Goal: Transaction & Acquisition: Obtain resource

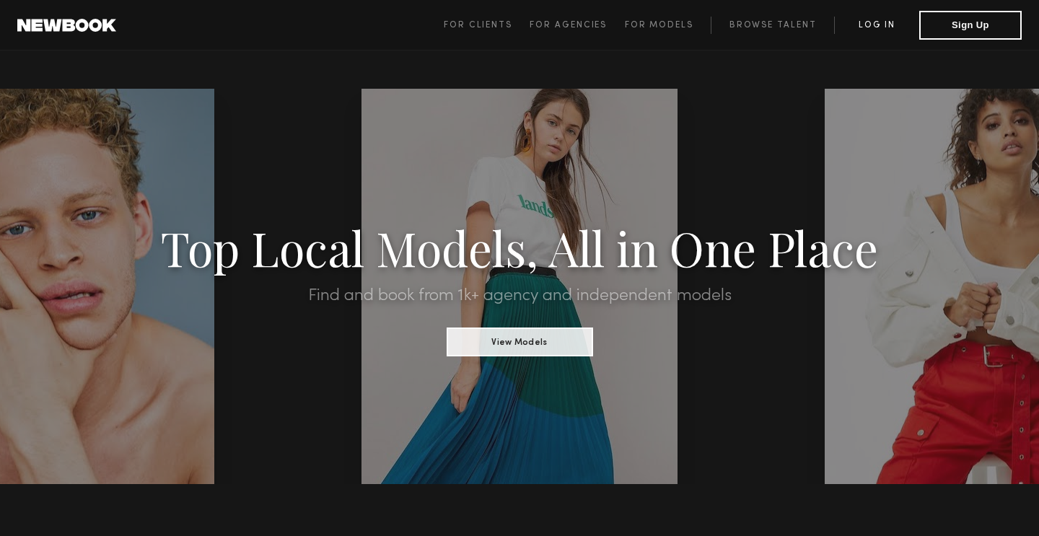
click at [874, 27] on link "Log in" at bounding box center [876, 25] width 85 height 17
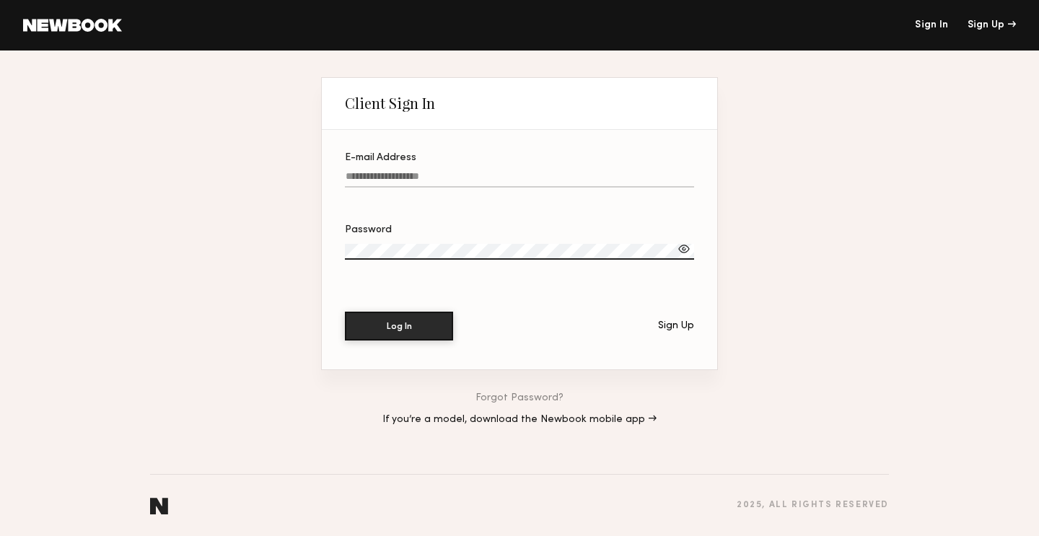
click at [483, 169] on label "E-mail Address" at bounding box center [519, 177] width 349 height 49
click at [483, 171] on input "E-mail Address" at bounding box center [519, 179] width 349 height 17
type input "**********"
click at [442, 324] on button "Log In" at bounding box center [399, 325] width 108 height 29
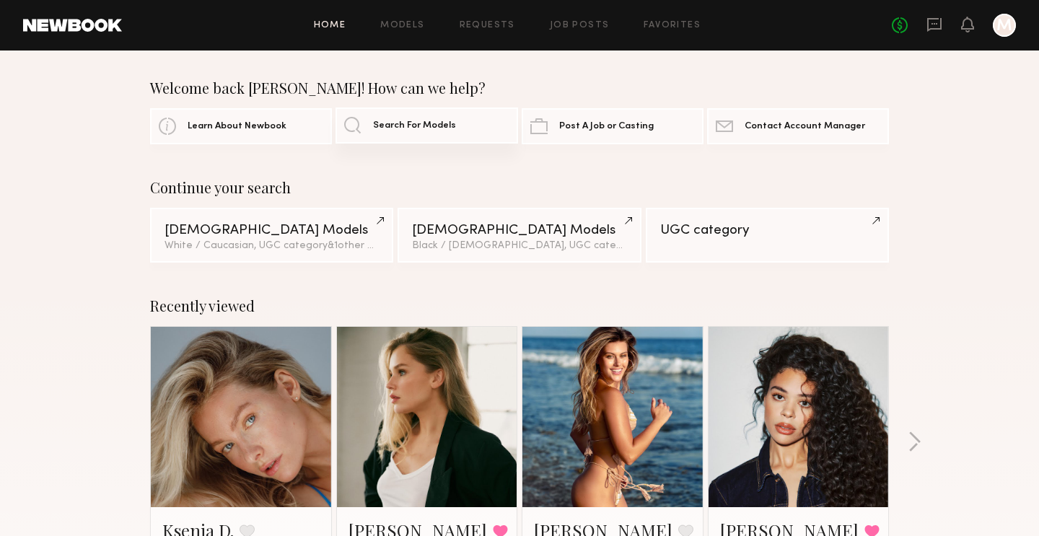
click at [402, 124] on span "Search For Models" at bounding box center [414, 125] width 83 height 9
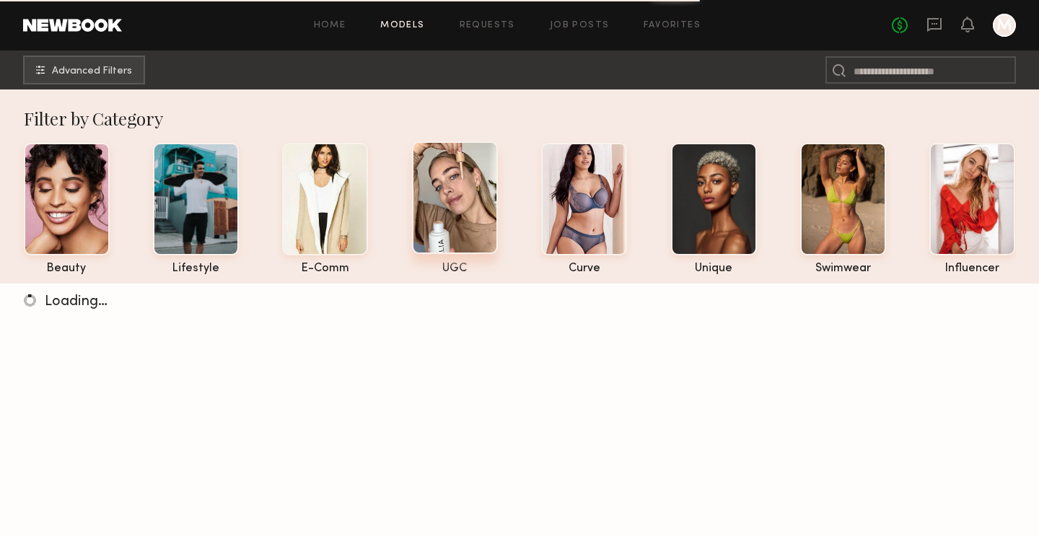
click at [424, 167] on div at bounding box center [455, 197] width 86 height 113
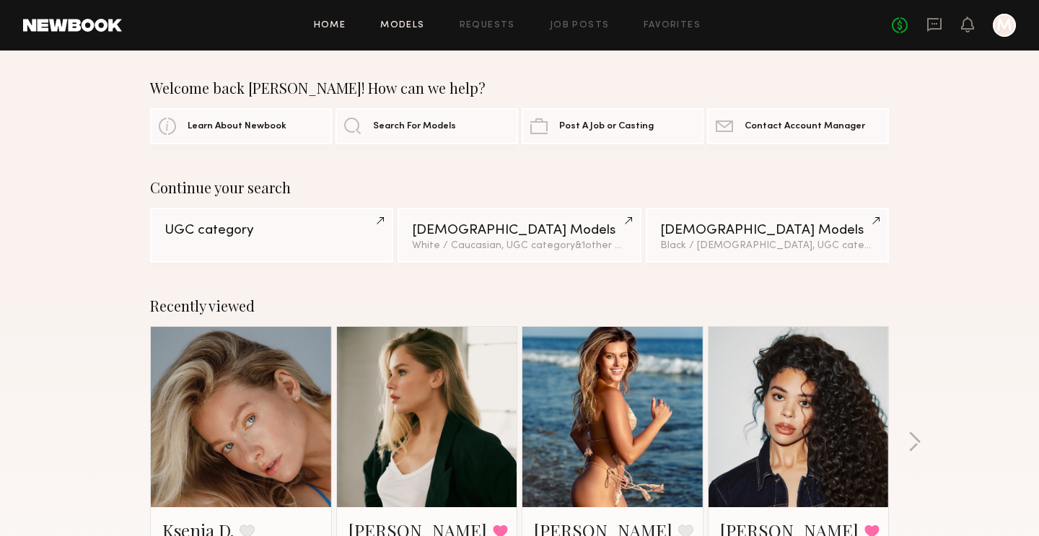
click at [387, 28] on link "Models" at bounding box center [402, 25] width 44 height 9
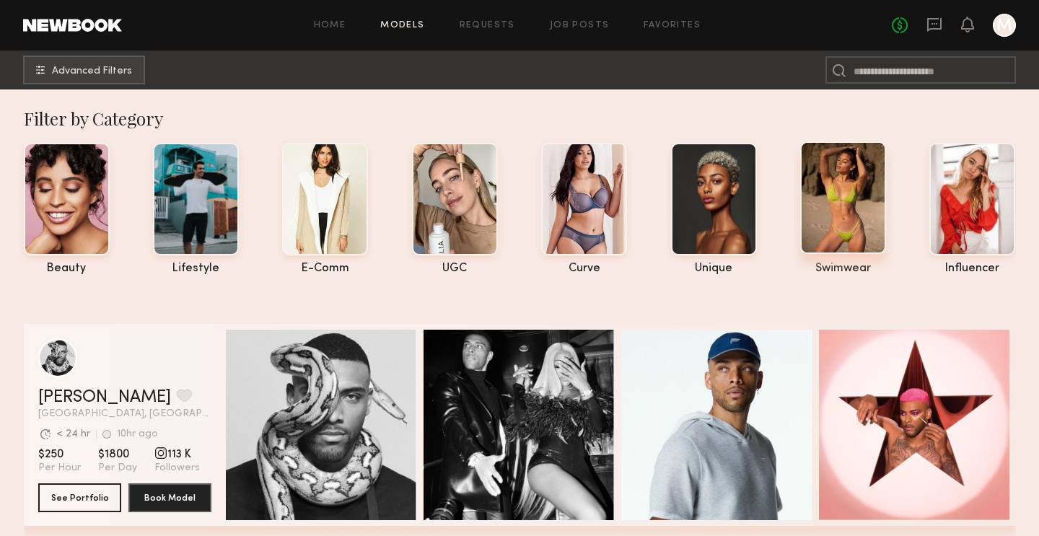
click at [842, 203] on div at bounding box center [843, 197] width 86 height 113
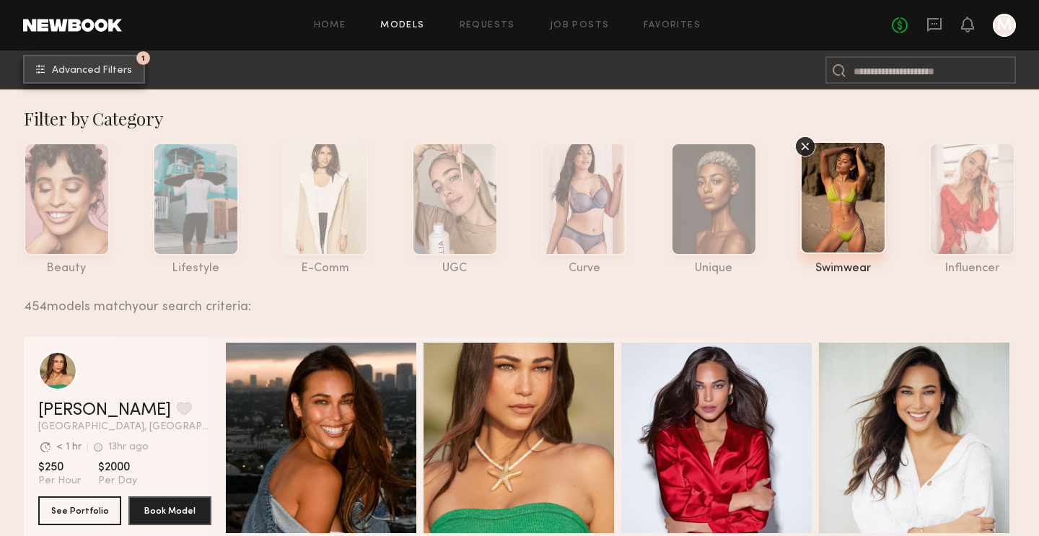
click at [128, 72] on span "Advanced Filters" at bounding box center [92, 71] width 80 height 10
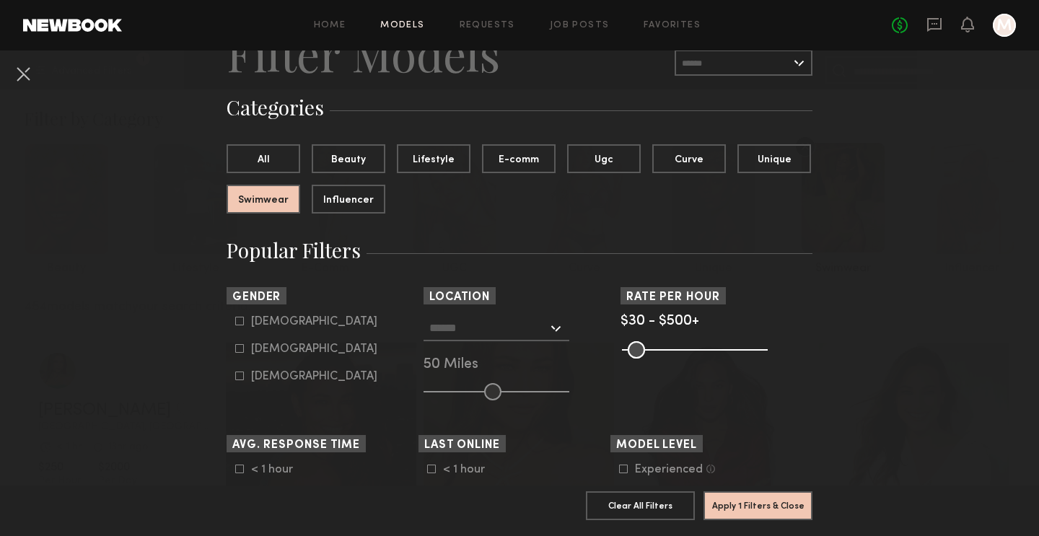
scroll to position [169, 0]
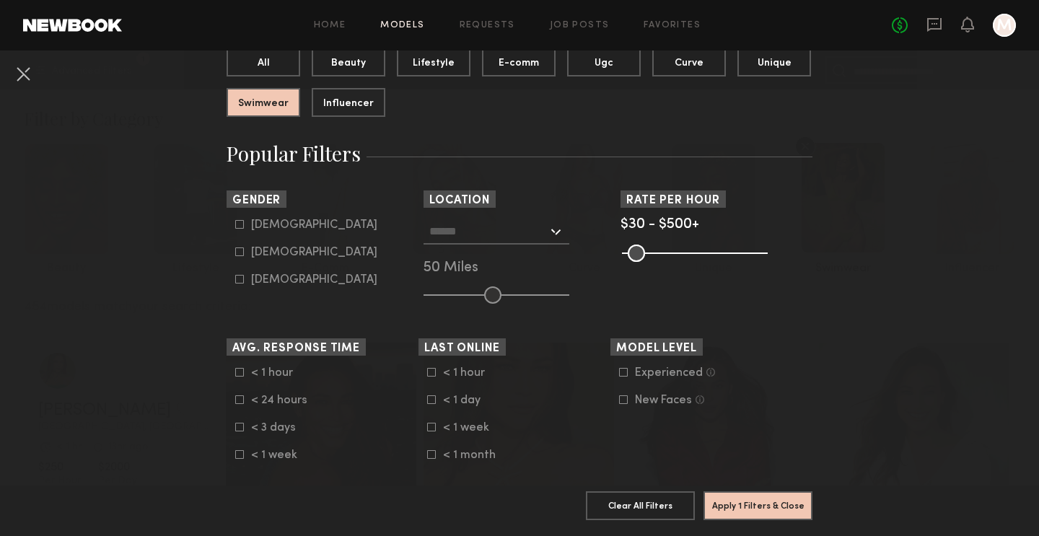
click at [558, 229] on div at bounding box center [497, 232] width 146 height 26
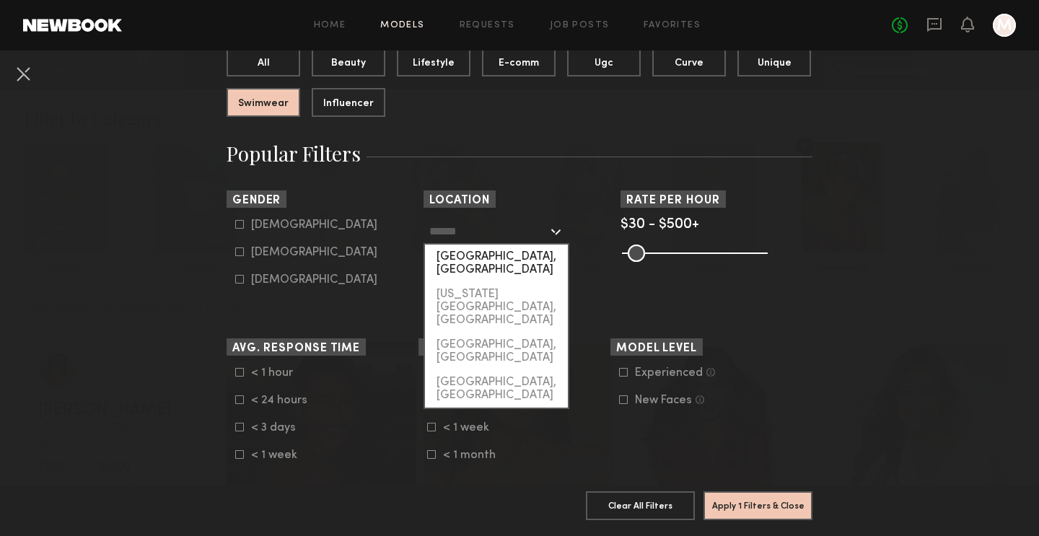
click at [524, 255] on div "[GEOGRAPHIC_DATA], [GEOGRAPHIC_DATA]" at bounding box center [496, 264] width 143 height 38
type input "**********"
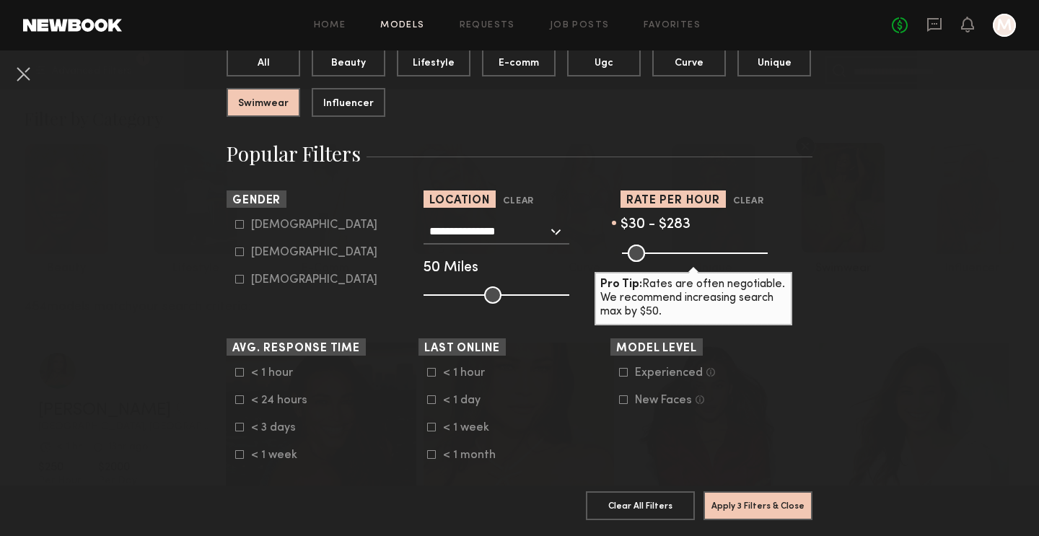
drag, startPoint x: 759, startPoint y: 252, endPoint x: 699, endPoint y: 251, distance: 60.6
type input "***"
click at [699, 251] on input "range" at bounding box center [695, 253] width 146 height 17
drag, startPoint x: 631, startPoint y: 256, endPoint x: 642, endPoint y: 256, distance: 10.8
type input "**"
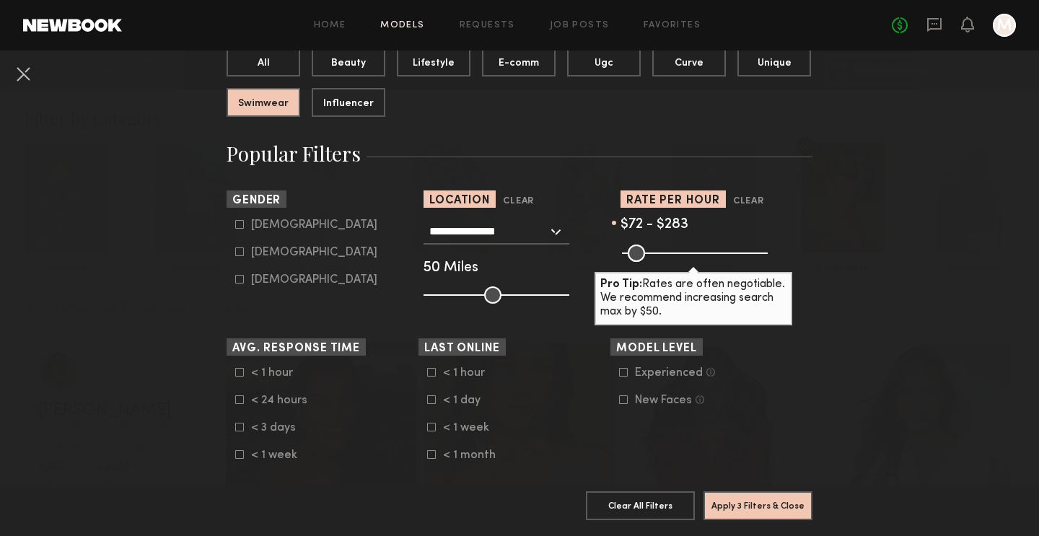
click at [642, 256] on input "range" at bounding box center [695, 253] width 146 height 17
drag, startPoint x: 697, startPoint y: 252, endPoint x: 657, endPoint y: 252, distance: 40.4
type input "***"
click at [657, 252] on input "range" at bounding box center [695, 253] width 146 height 17
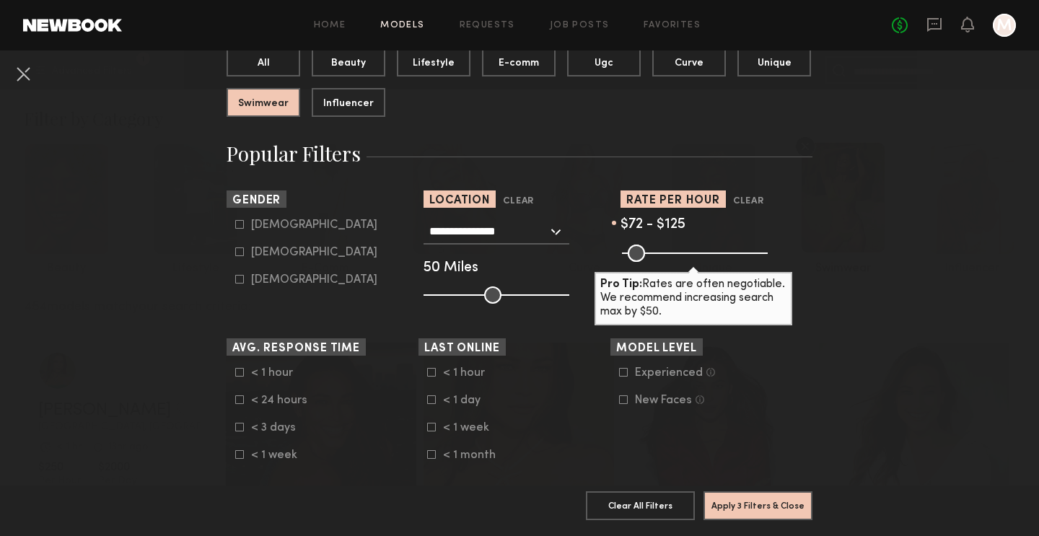
click at [240, 253] on icon at bounding box center [239, 252] width 9 height 9
type input "**"
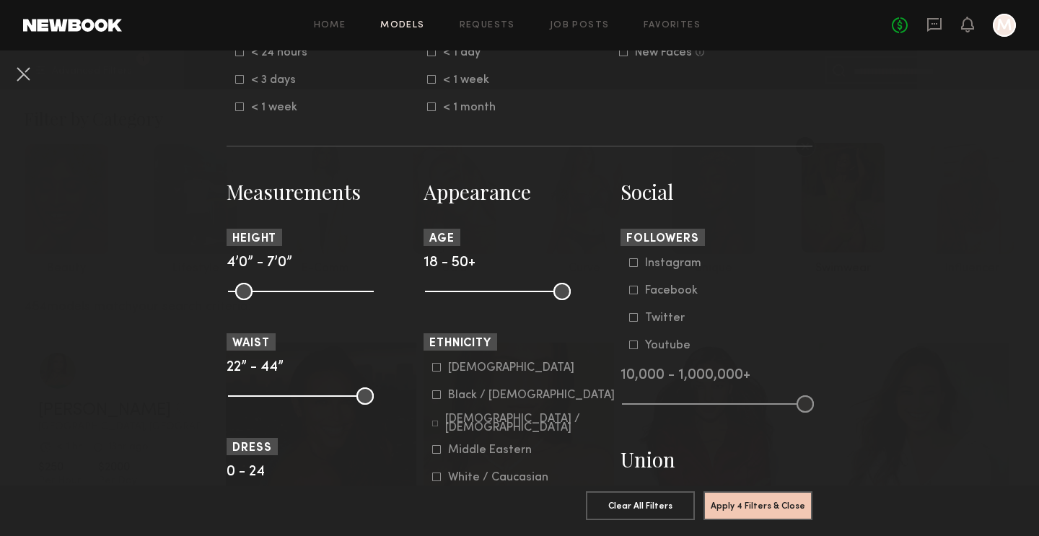
scroll to position [544, 0]
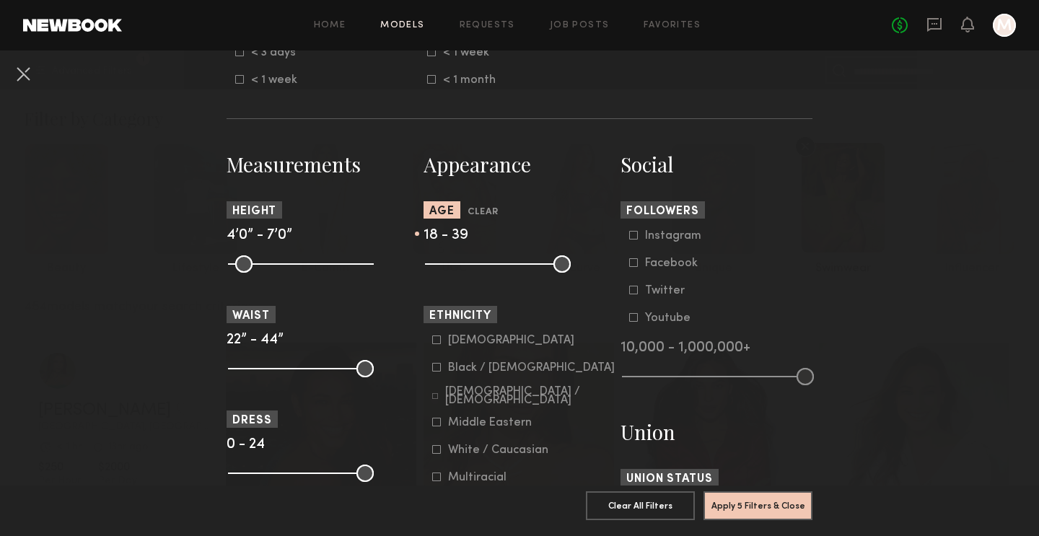
drag, startPoint x: 568, startPoint y: 260, endPoint x: 519, endPoint y: 266, distance: 49.3
type input "**"
click at [519, 266] on input "range" at bounding box center [498, 263] width 146 height 17
drag, startPoint x: 433, startPoint y: 263, endPoint x: 456, endPoint y: 268, distance: 23.5
type input "**"
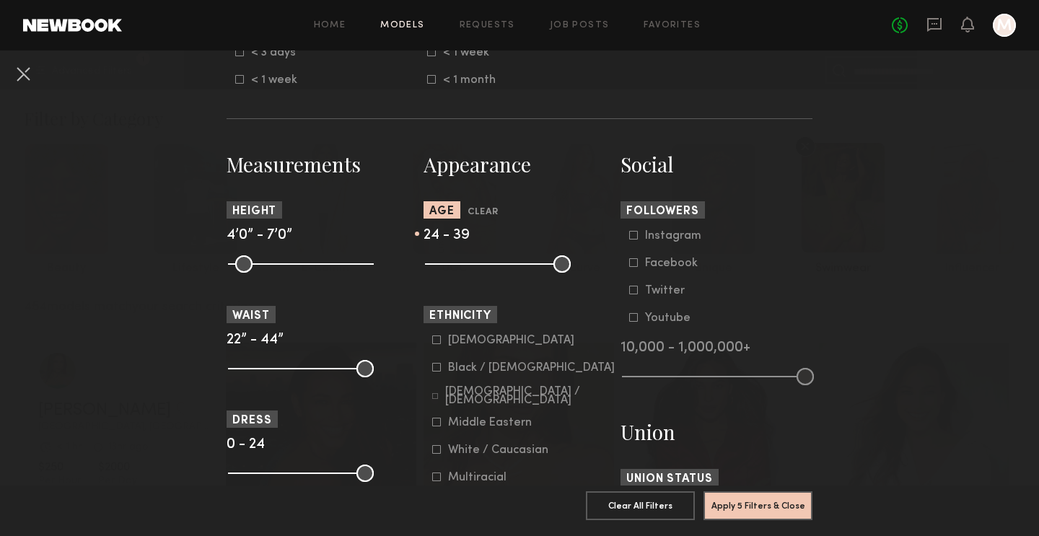
click at [456, 268] on input "range" at bounding box center [498, 263] width 146 height 17
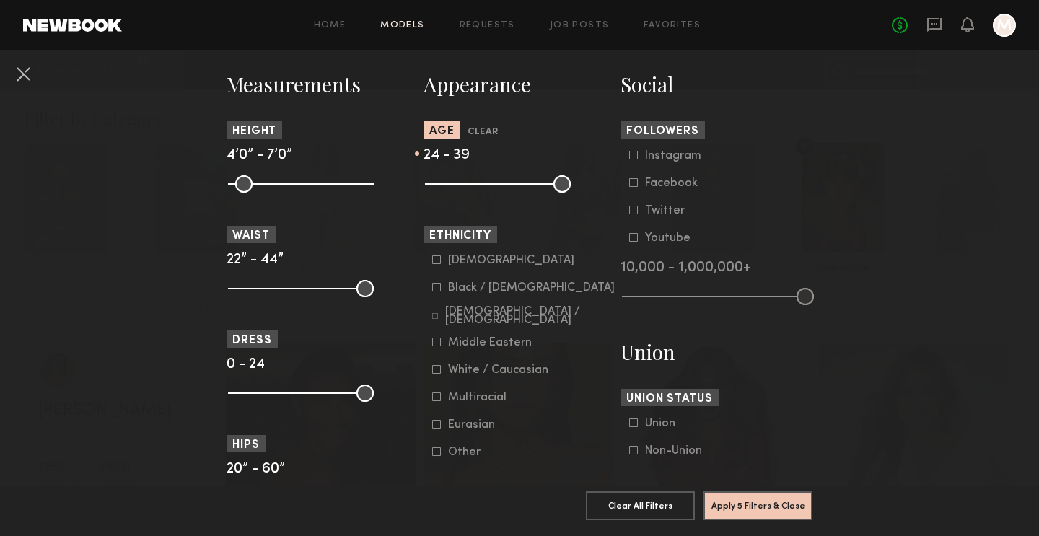
scroll to position [625, 0]
click at [439, 287] on icon at bounding box center [436, 286] width 9 height 9
click at [437, 369] on icon at bounding box center [436, 368] width 9 height 9
click at [434, 399] on icon at bounding box center [436, 396] width 9 height 9
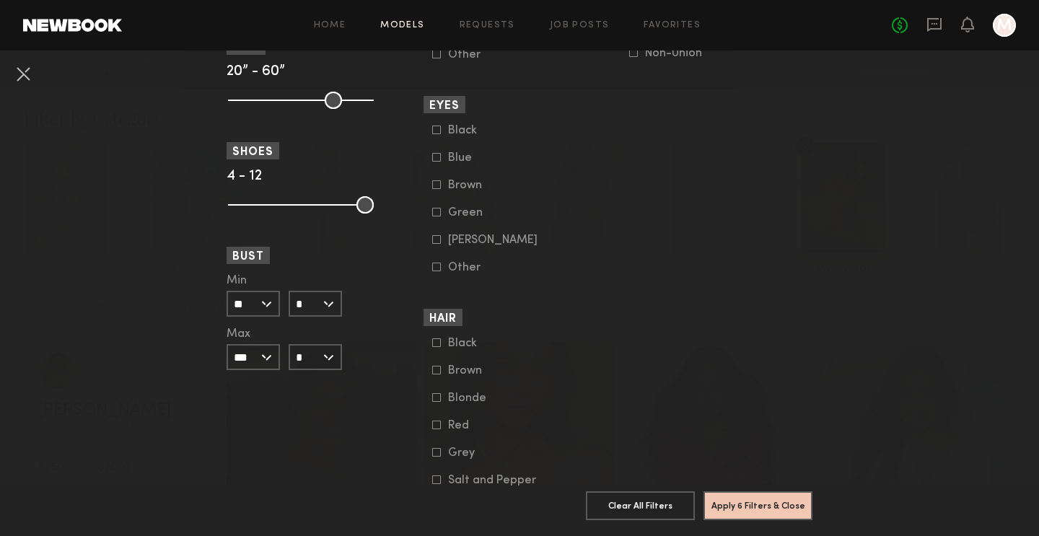
scroll to position [1105, 0]
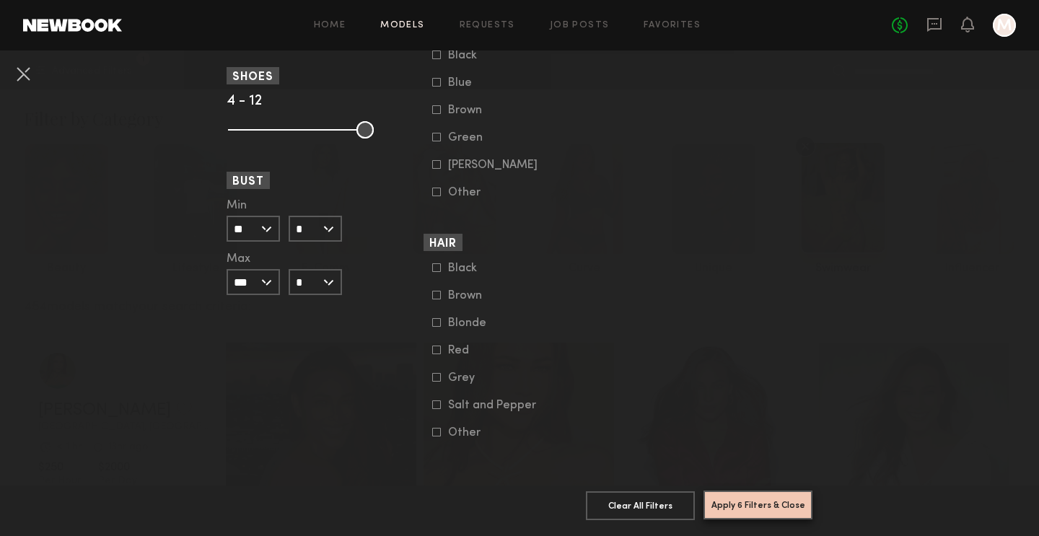
click at [741, 500] on button "Apply 6 Filters & Close" at bounding box center [758, 505] width 109 height 29
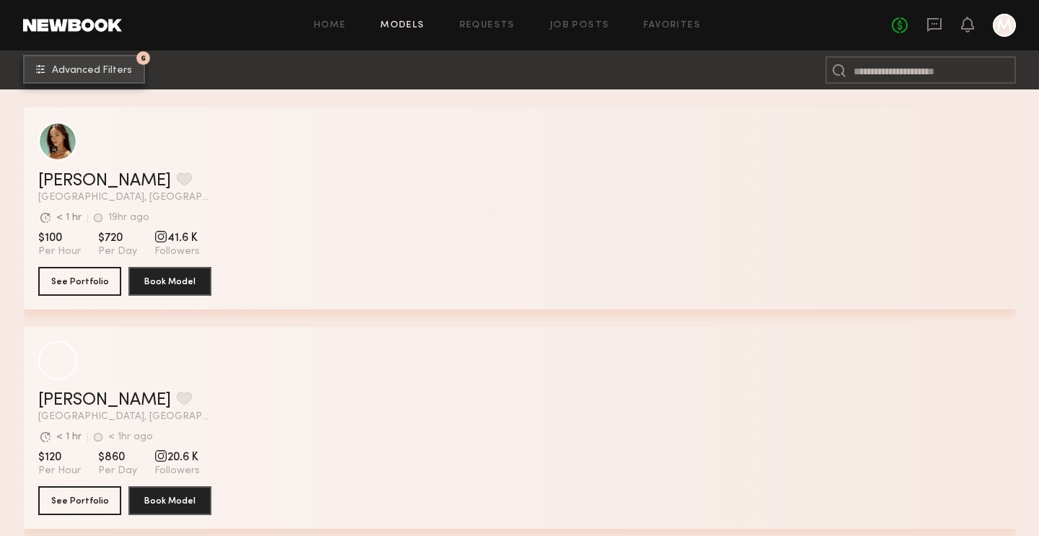
scroll to position [1647, 0]
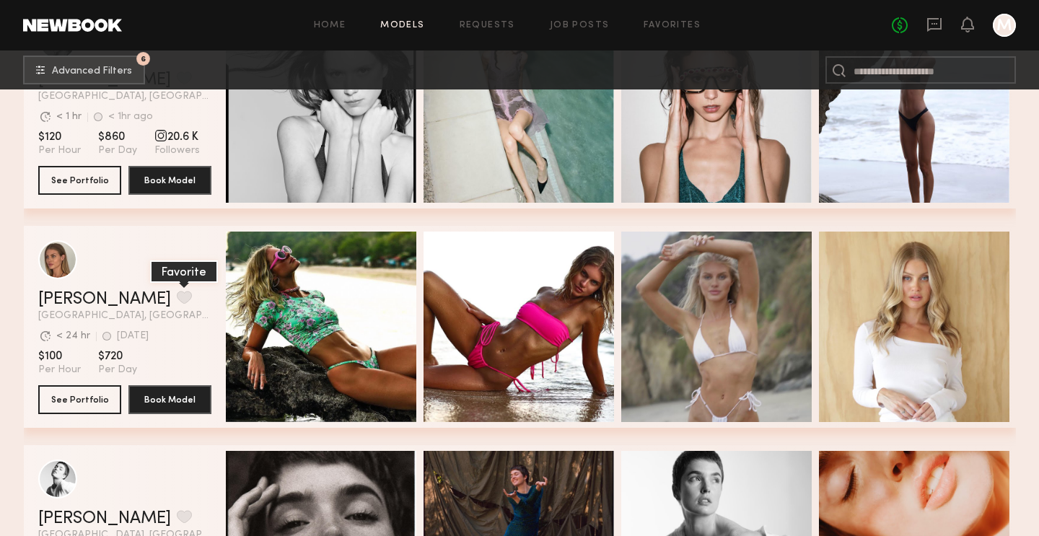
click at [177, 297] on button "grid" at bounding box center [184, 297] width 15 height 13
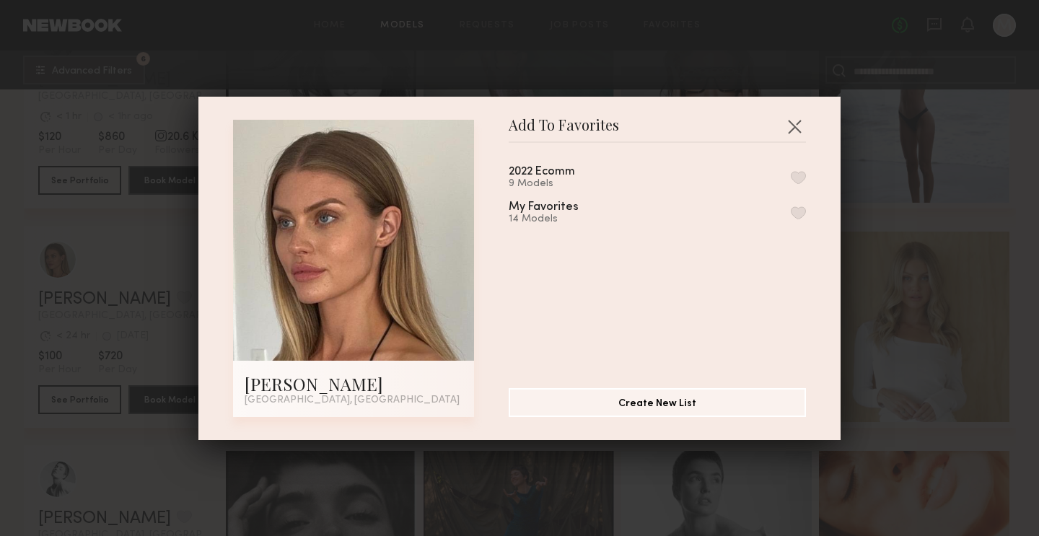
click at [796, 207] on button "button" at bounding box center [798, 212] width 15 height 13
click at [794, 128] on button "button" at bounding box center [794, 126] width 23 height 23
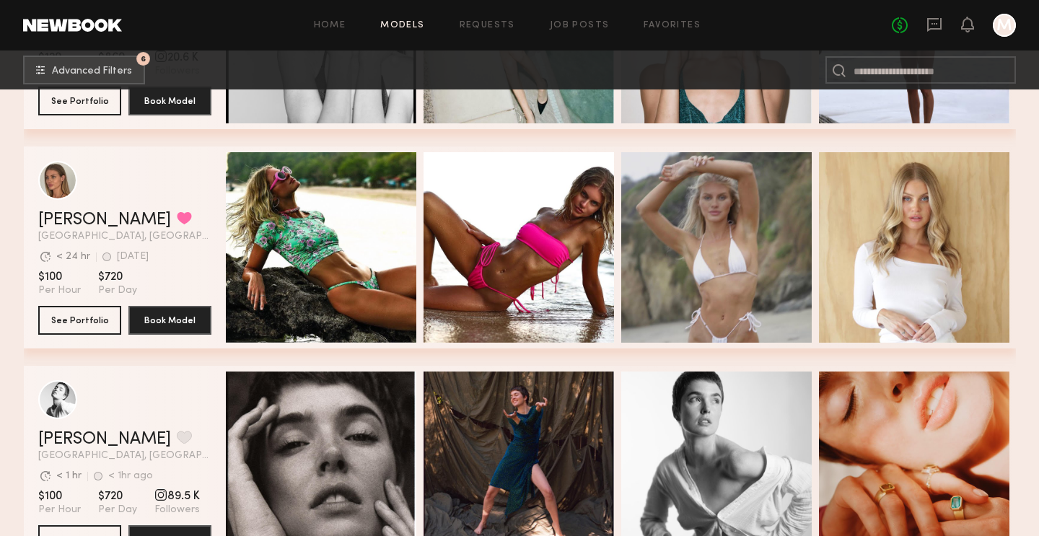
scroll to position [1717, 0]
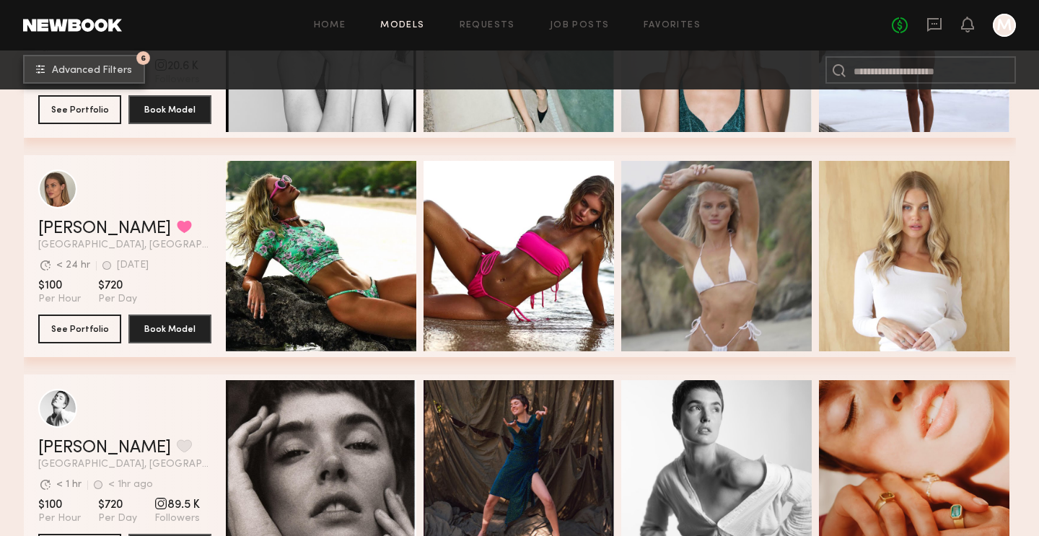
click at [130, 72] on button "6 Advanced Filters" at bounding box center [84, 69] width 122 height 29
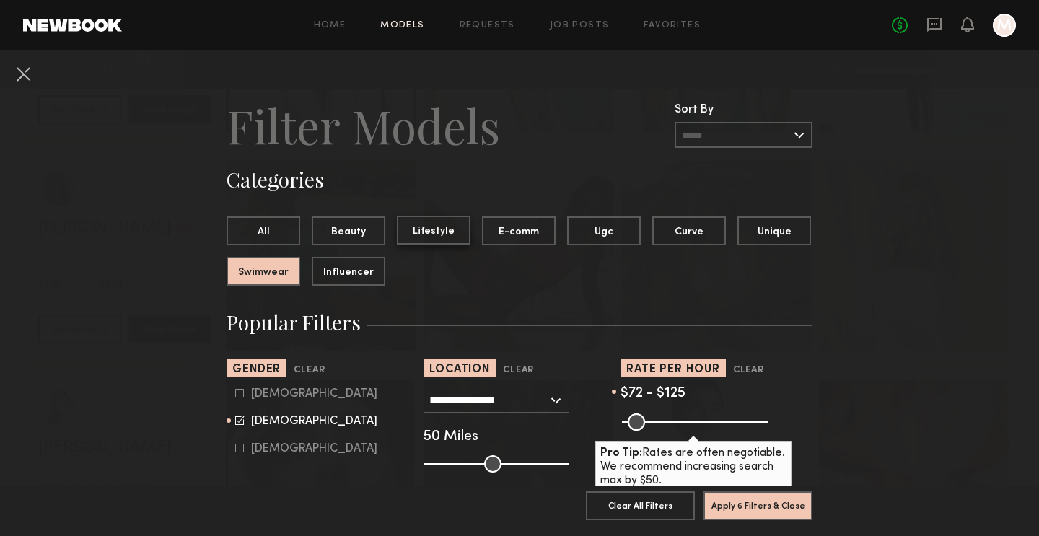
click at [440, 224] on button "Lifestyle" at bounding box center [434, 230] width 74 height 29
click at [728, 511] on button "Apply 6 Filters & Close" at bounding box center [758, 505] width 109 height 29
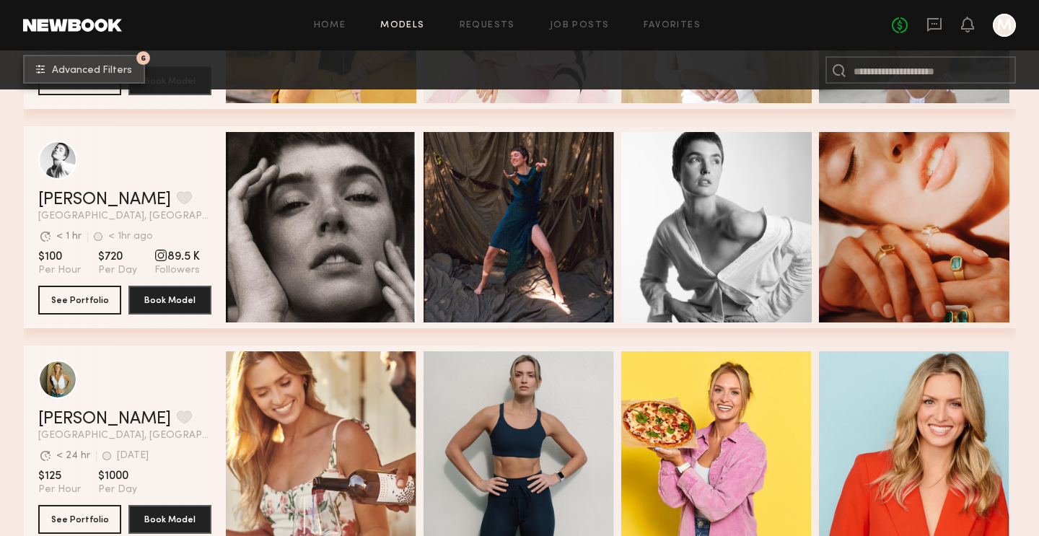
scroll to position [5218, 0]
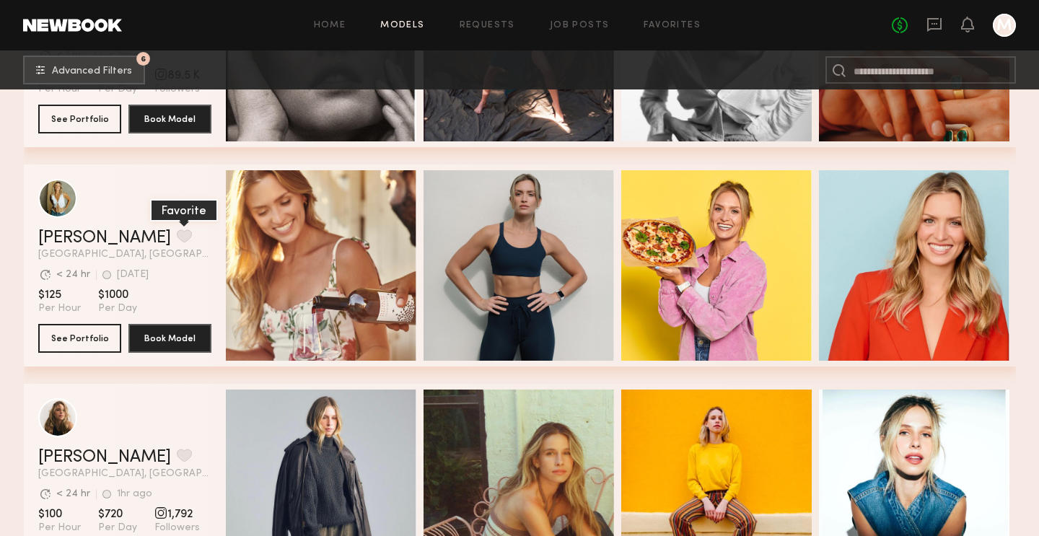
click at [177, 234] on button "grid" at bounding box center [184, 235] width 15 height 13
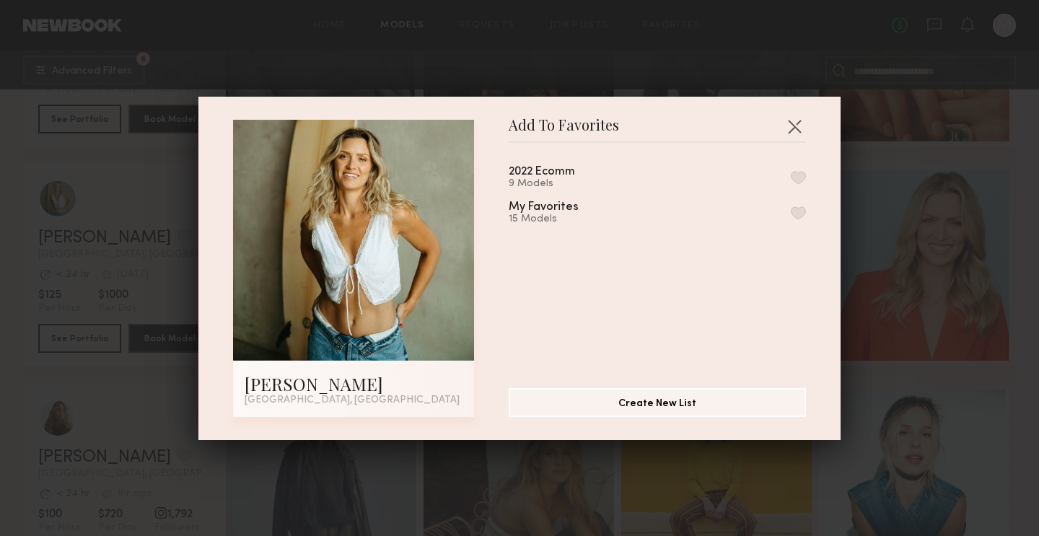
click at [800, 211] on button "button" at bounding box center [798, 212] width 15 height 13
click at [796, 126] on button "button" at bounding box center [794, 126] width 23 height 23
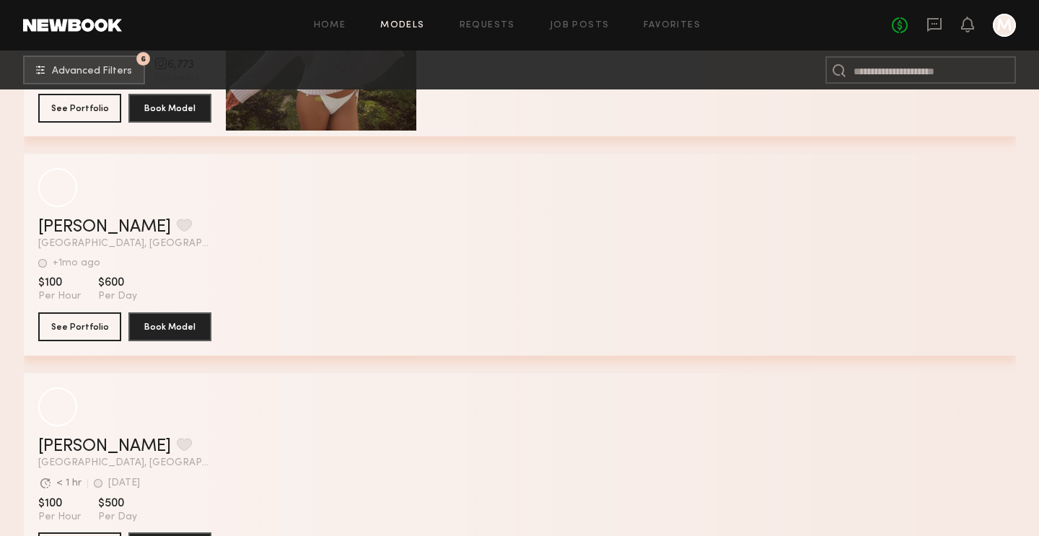
scroll to position [12650, 0]
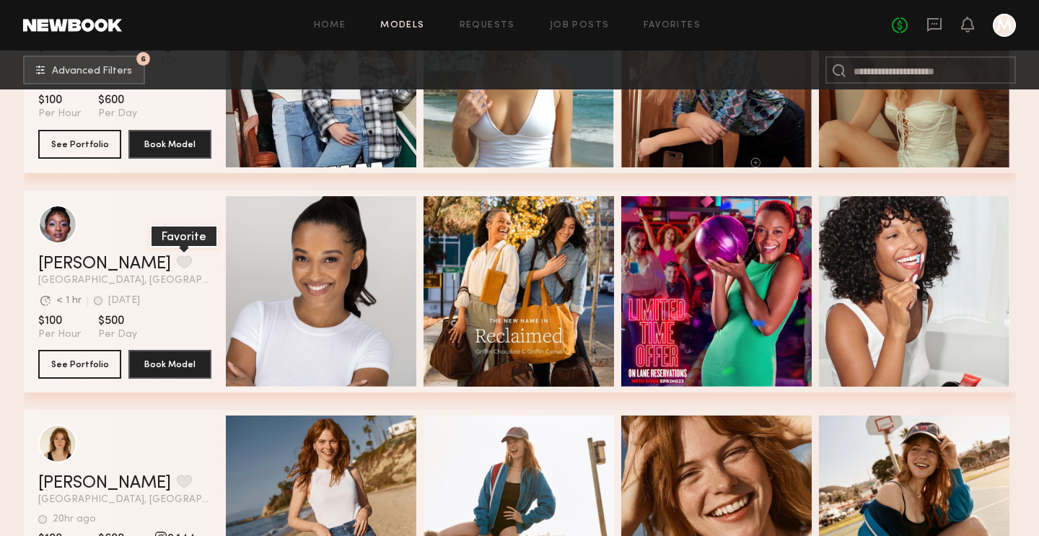
click at [177, 261] on button "grid" at bounding box center [184, 261] width 15 height 13
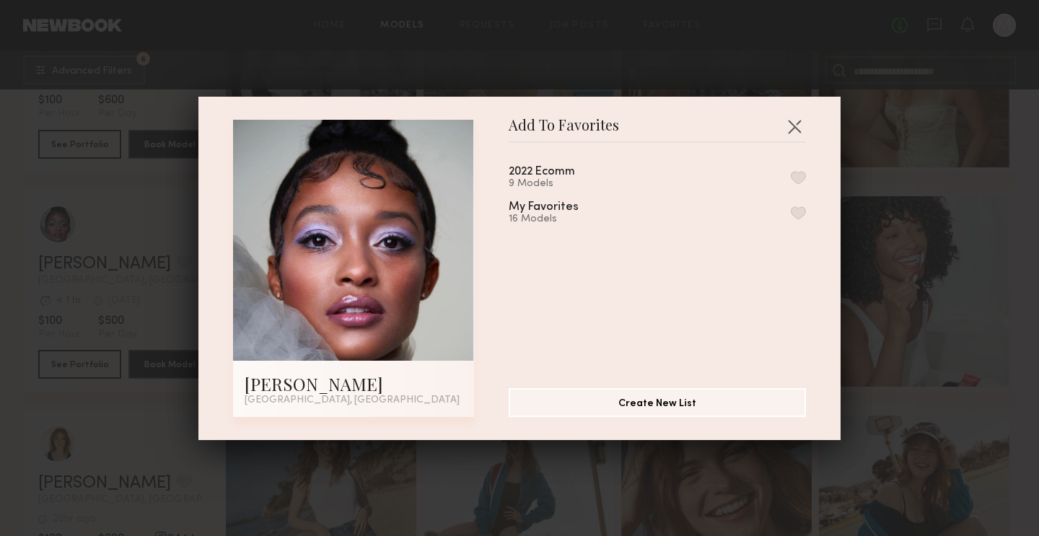
click at [794, 209] on button "button" at bounding box center [798, 212] width 15 height 13
click at [796, 121] on button "button" at bounding box center [794, 126] width 23 height 23
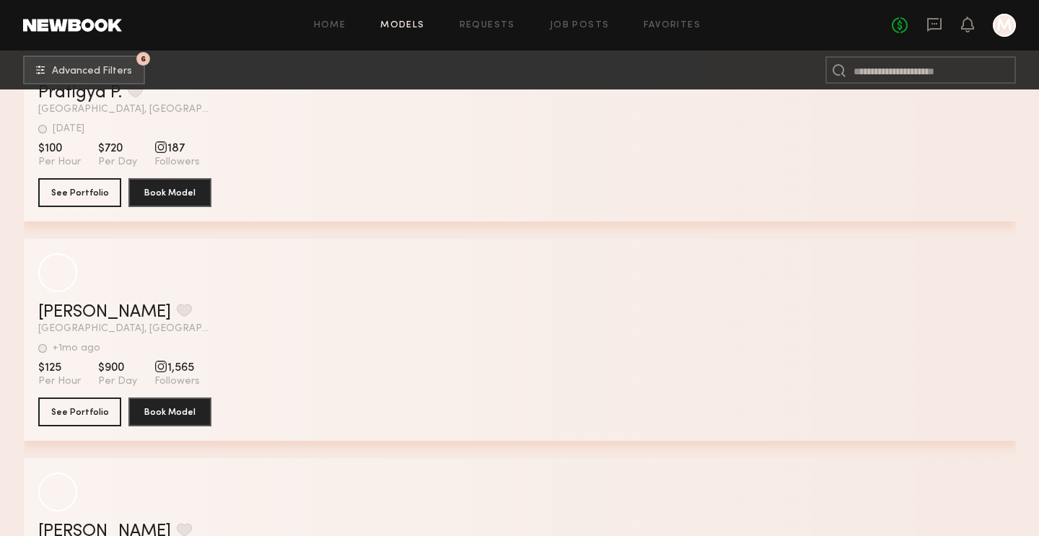
scroll to position [26630, 0]
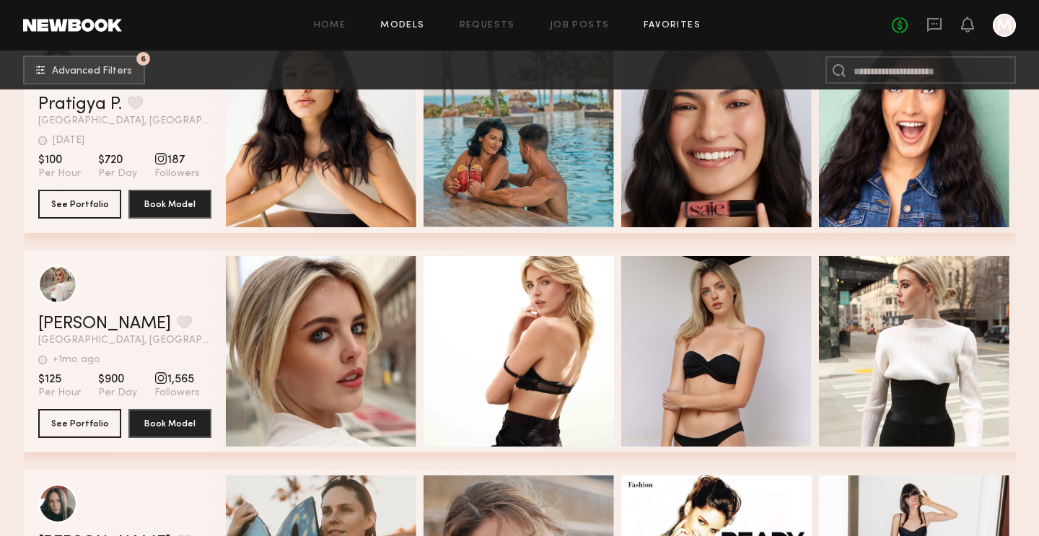
click at [656, 21] on link "Favorites" at bounding box center [672, 25] width 57 height 9
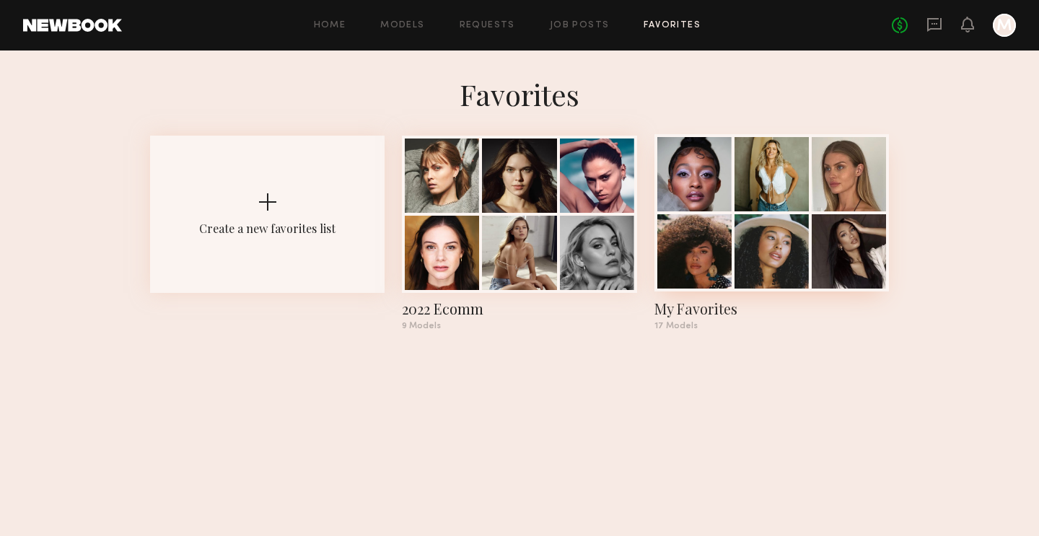
click at [745, 183] on div at bounding box center [772, 174] width 74 height 74
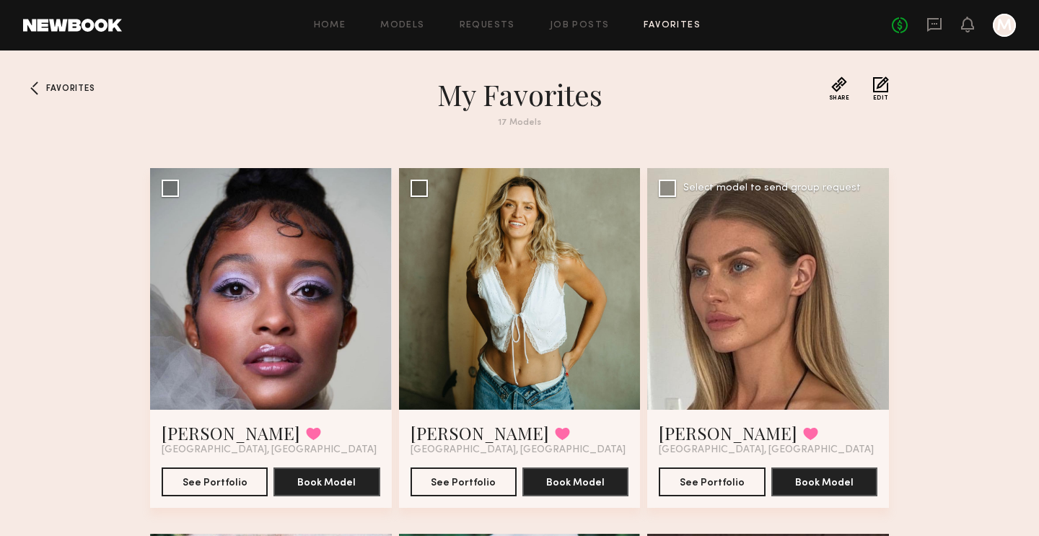
click at [733, 315] on div at bounding box center [768, 289] width 242 height 242
click at [710, 479] on button "See Portfolio" at bounding box center [712, 481] width 106 height 29
click at [402, 17] on div "Home Models Requests Job Posts Favorites Sign Out No fees up to $5,000 M" at bounding box center [569, 25] width 894 height 23
click at [402, 26] on link "Models" at bounding box center [402, 25] width 44 height 9
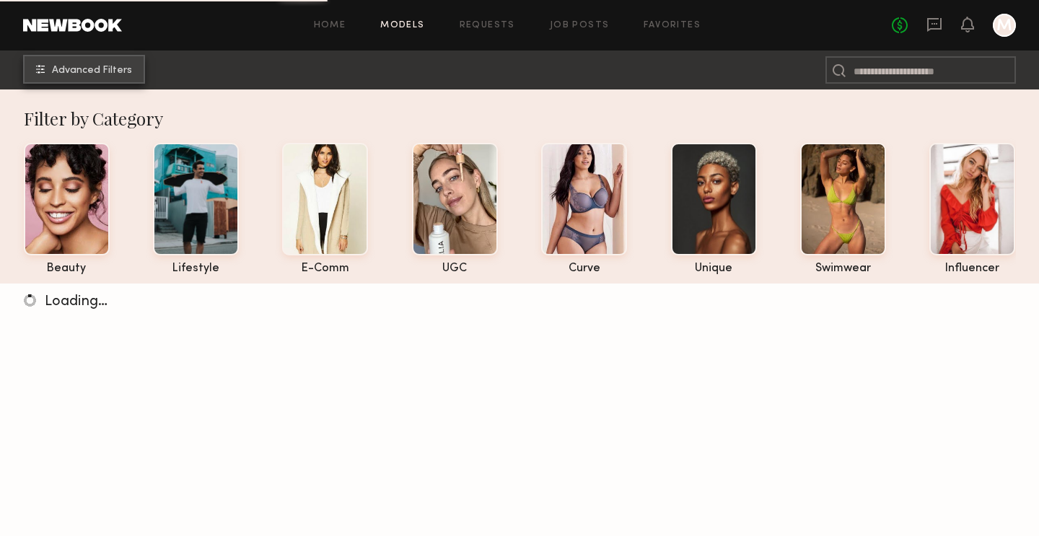
click at [100, 76] on button "Advanced Filters" at bounding box center [84, 69] width 122 height 29
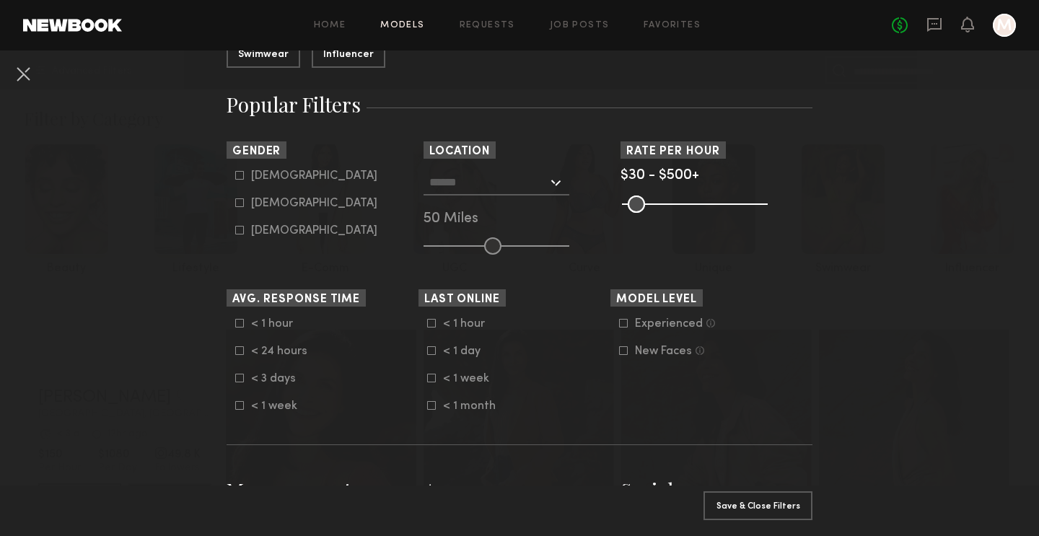
scroll to position [180, 0]
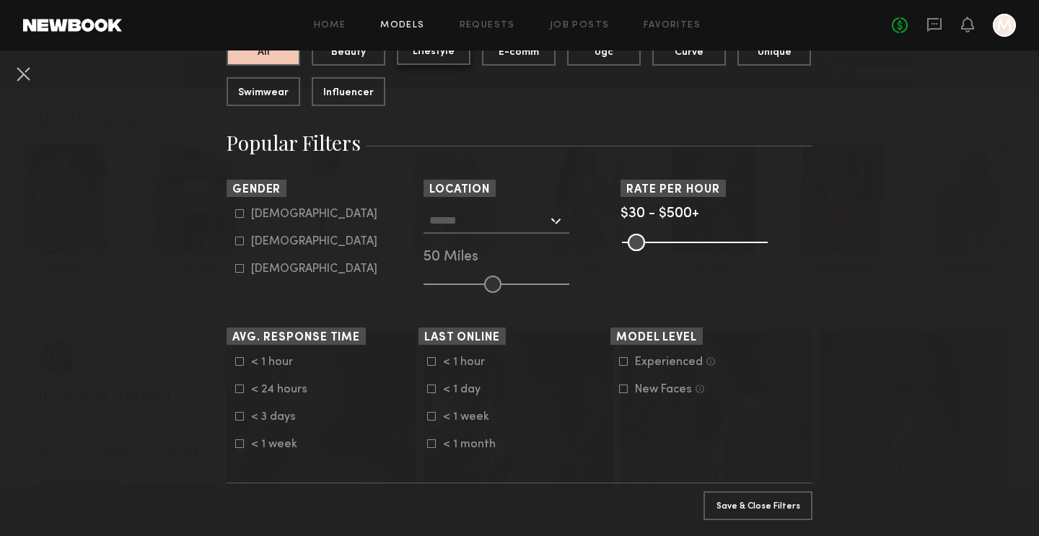
click at [451, 54] on button "Lifestyle" at bounding box center [434, 50] width 74 height 29
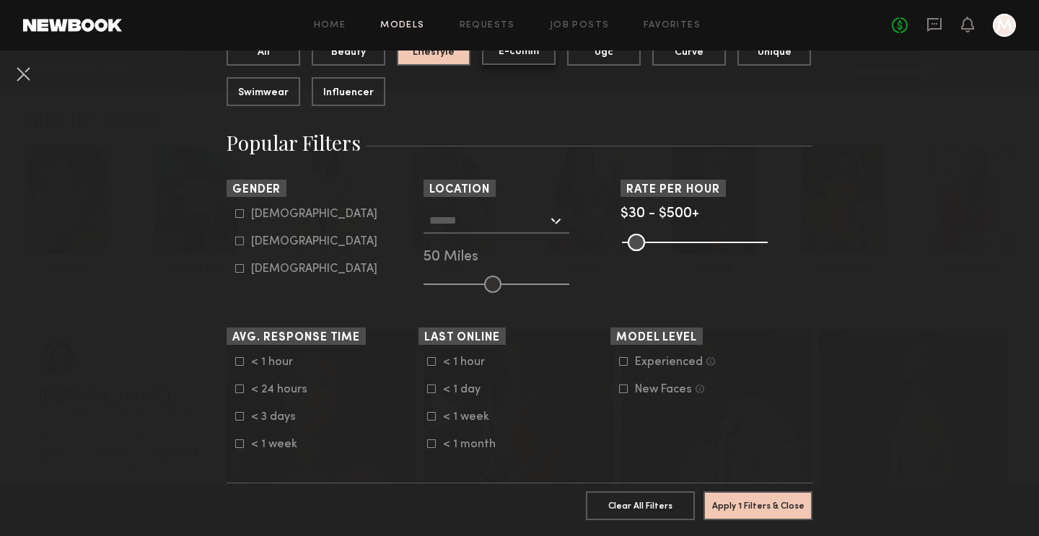
click at [492, 58] on button "E-comm" at bounding box center [519, 50] width 74 height 29
click at [456, 66] on div "All Beauty Lifestyle E-comm Ugc Curve Unique Swimwear Influencer" at bounding box center [525, 77] width 597 height 81
click at [450, 53] on button "Lifestyle" at bounding box center [434, 50] width 74 height 29
click at [242, 240] on icon at bounding box center [239, 241] width 9 height 9
type input "**"
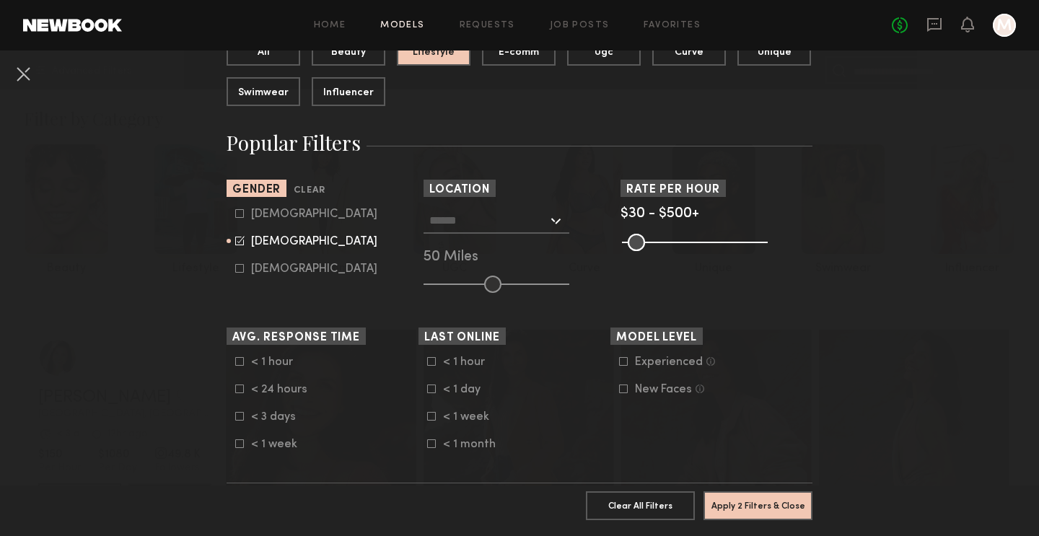
click at [546, 226] on input "text" at bounding box center [488, 220] width 118 height 25
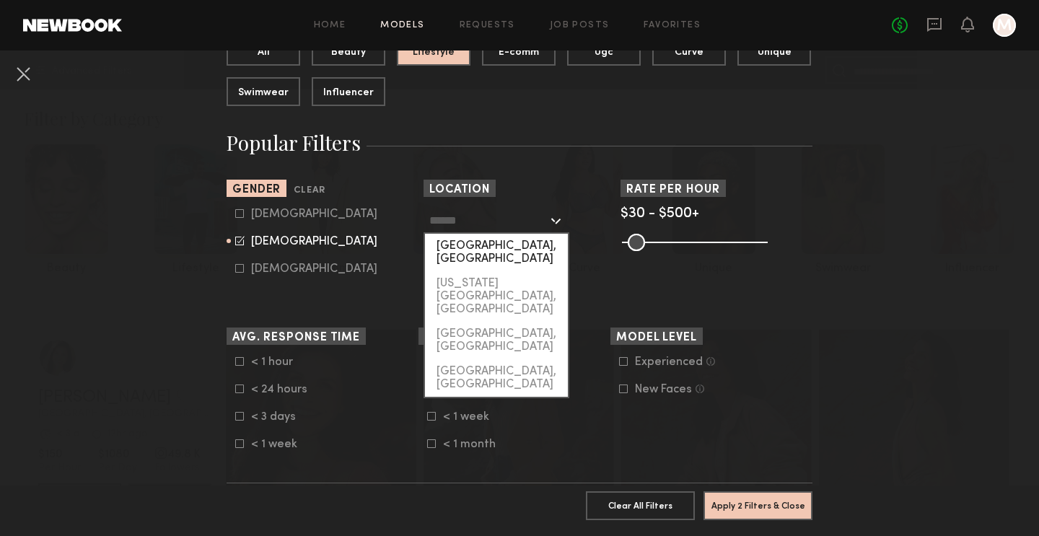
click at [526, 245] on div "[GEOGRAPHIC_DATA], [GEOGRAPHIC_DATA]" at bounding box center [496, 253] width 143 height 38
type input "**********"
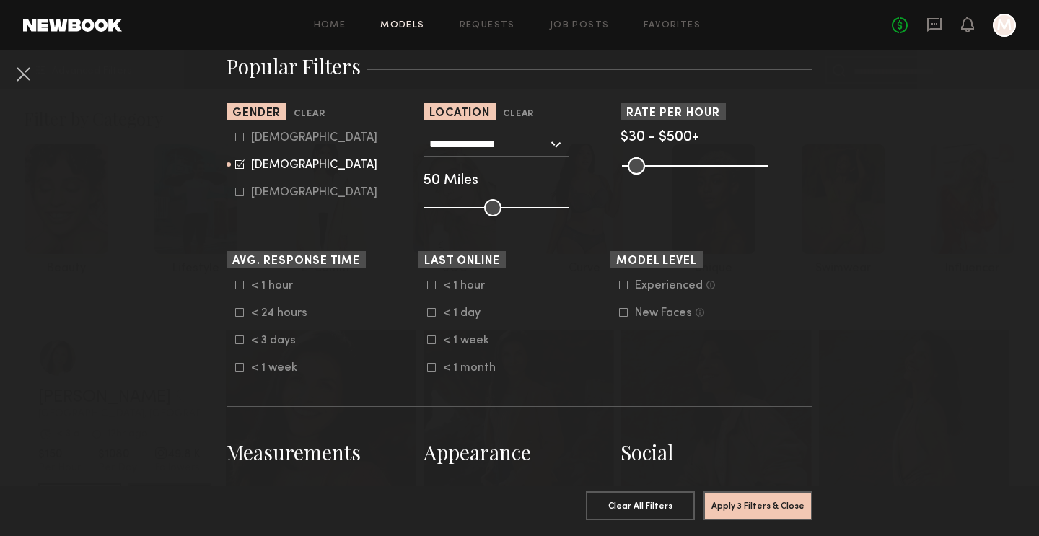
scroll to position [259, 0]
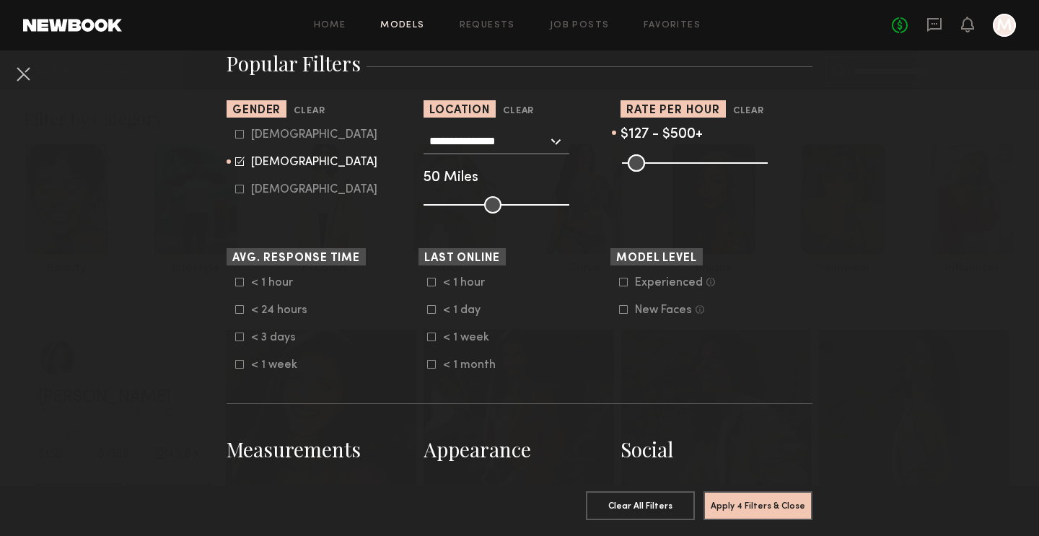
type input "***"
drag, startPoint x: 630, startPoint y: 157, endPoint x: 655, endPoint y: 154, distance: 25.3
click at [655, 154] on input "range" at bounding box center [695, 162] width 146 height 17
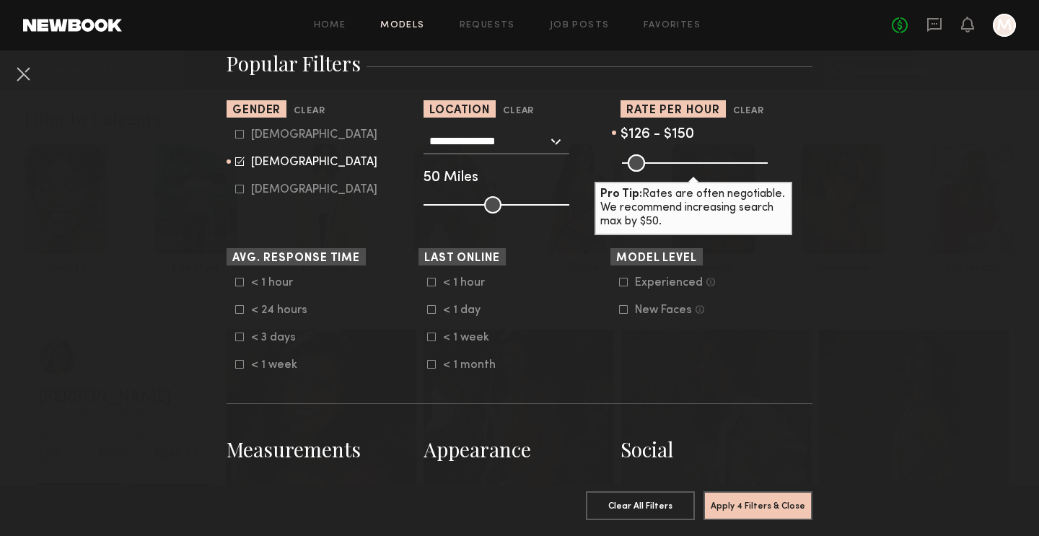
drag, startPoint x: 752, startPoint y: 161, endPoint x: 663, endPoint y: 157, distance: 88.9
type input "***"
click at [663, 157] on input "range" at bounding box center [695, 162] width 146 height 17
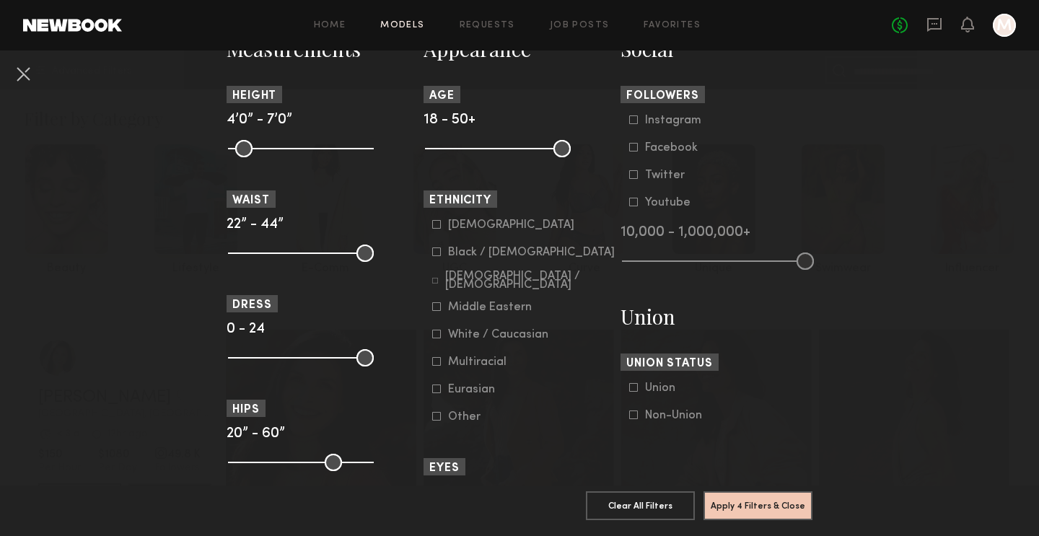
scroll to position [677, 0]
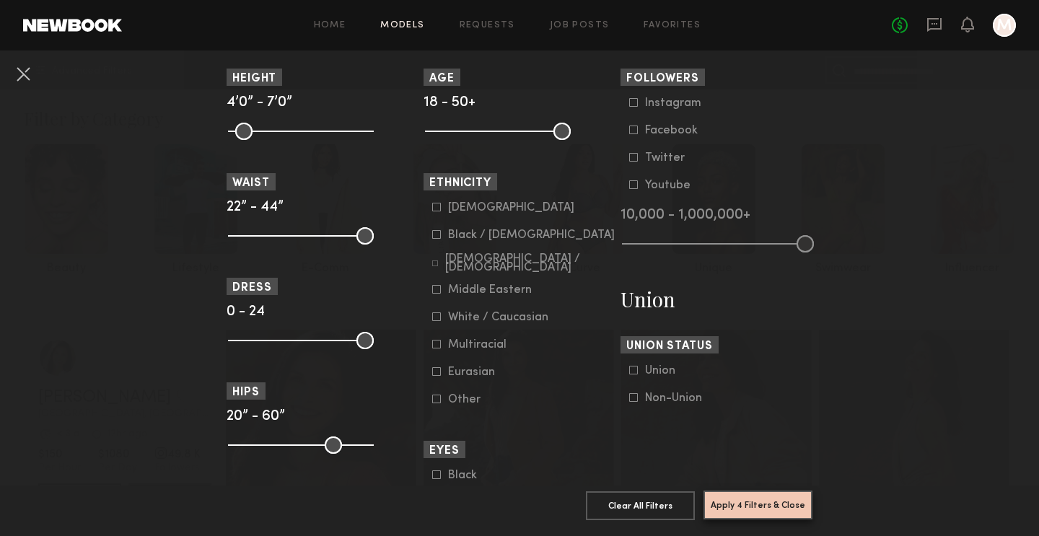
click at [742, 505] on button "Apply 4 Filters & Close" at bounding box center [758, 505] width 109 height 29
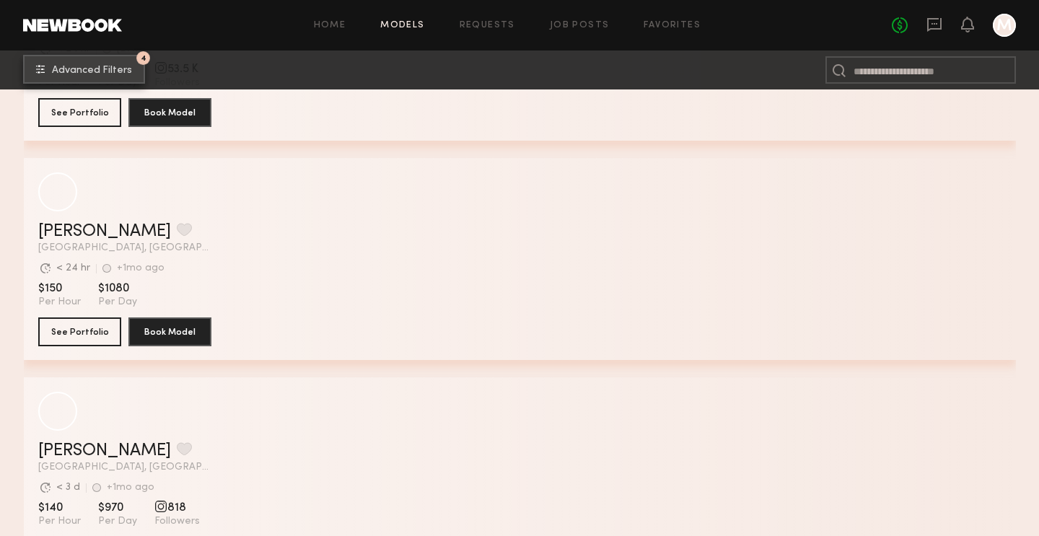
scroll to position [8968, 0]
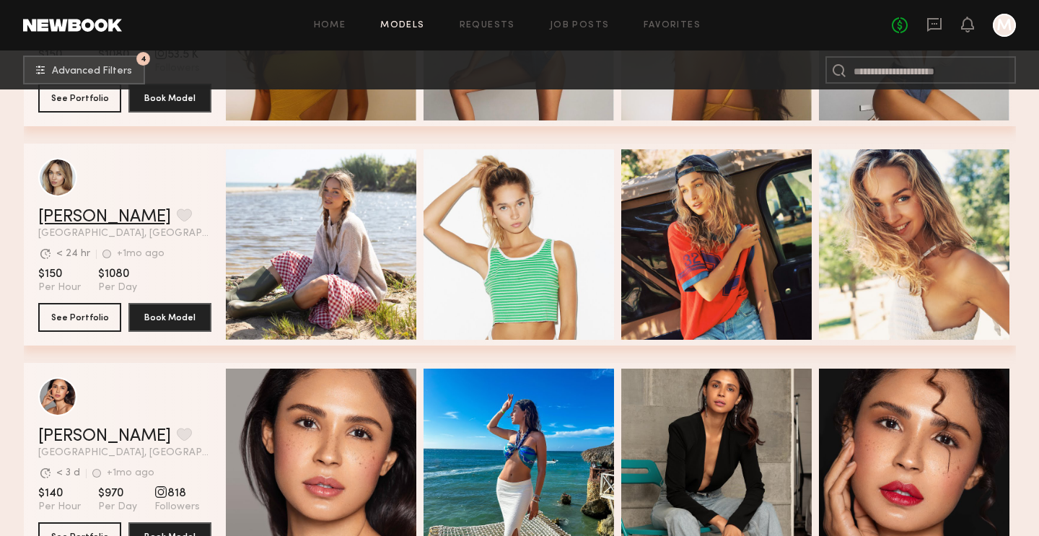
click at [87, 220] on link "Chloe C." at bounding box center [104, 217] width 133 height 17
click at [177, 211] on button "grid" at bounding box center [184, 215] width 15 height 13
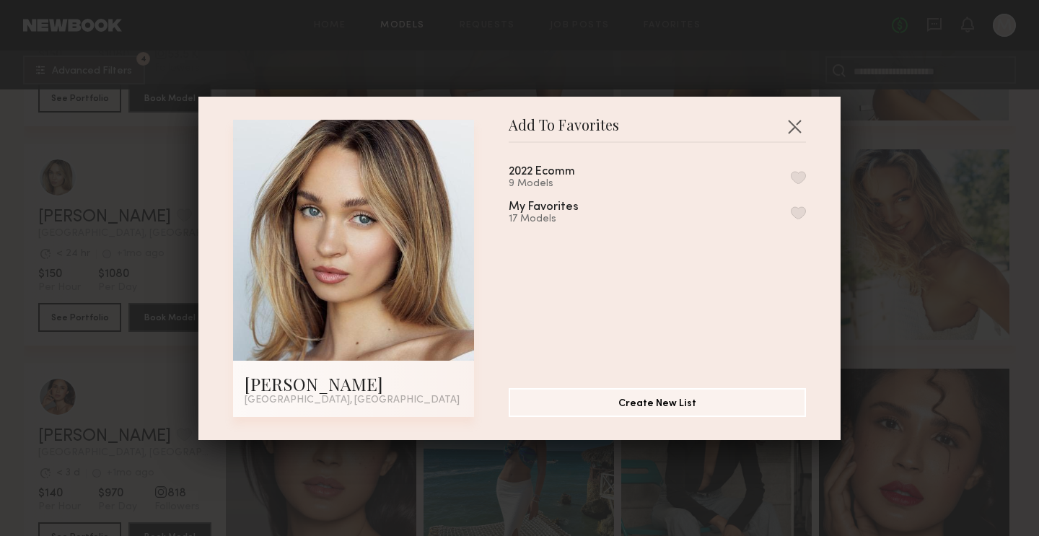
click at [797, 214] on button "button" at bounding box center [798, 212] width 15 height 13
click at [797, 123] on button "button" at bounding box center [794, 126] width 23 height 23
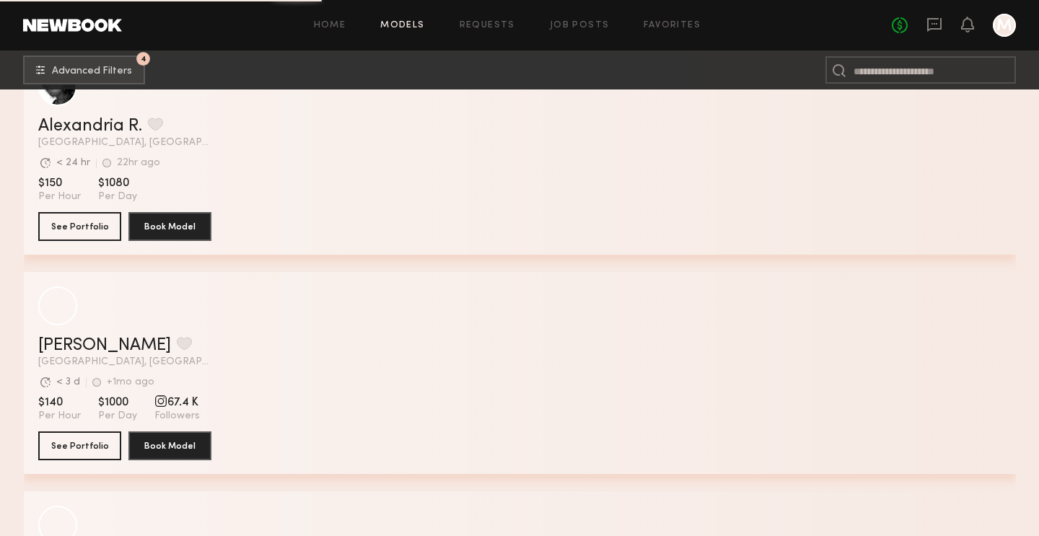
scroll to position [17911, 0]
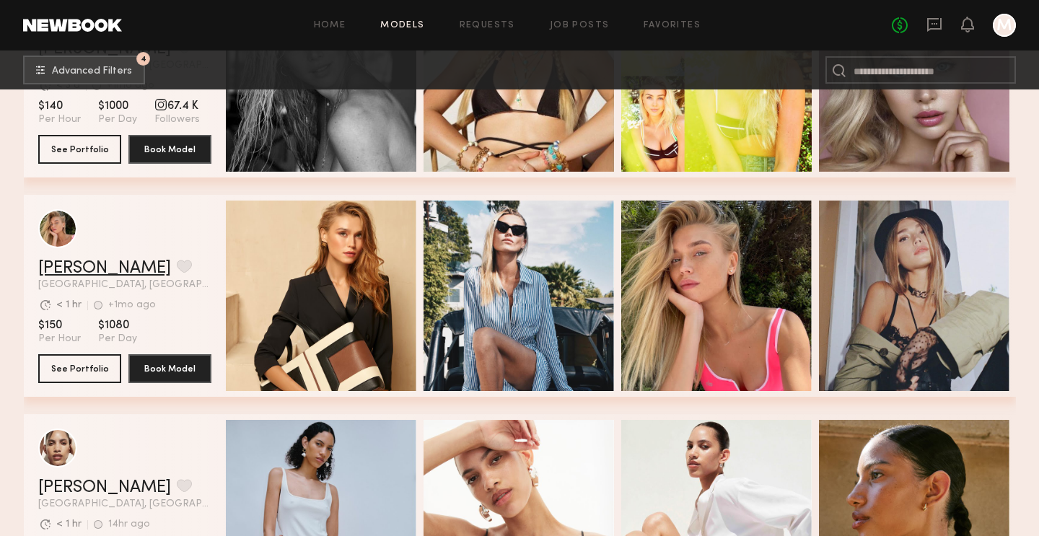
click at [114, 262] on link "Anastasiia V." at bounding box center [104, 268] width 133 height 17
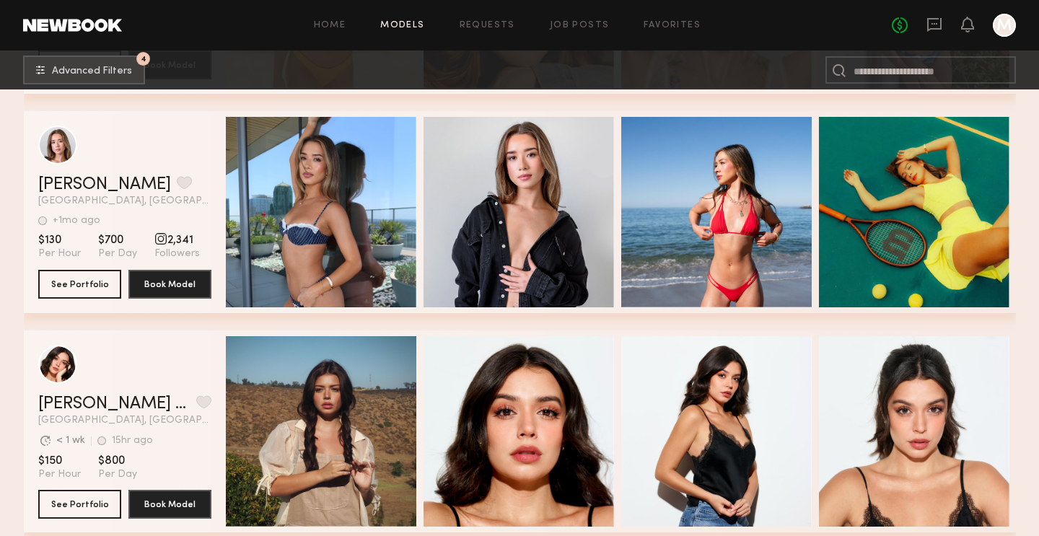
scroll to position [39733, 0]
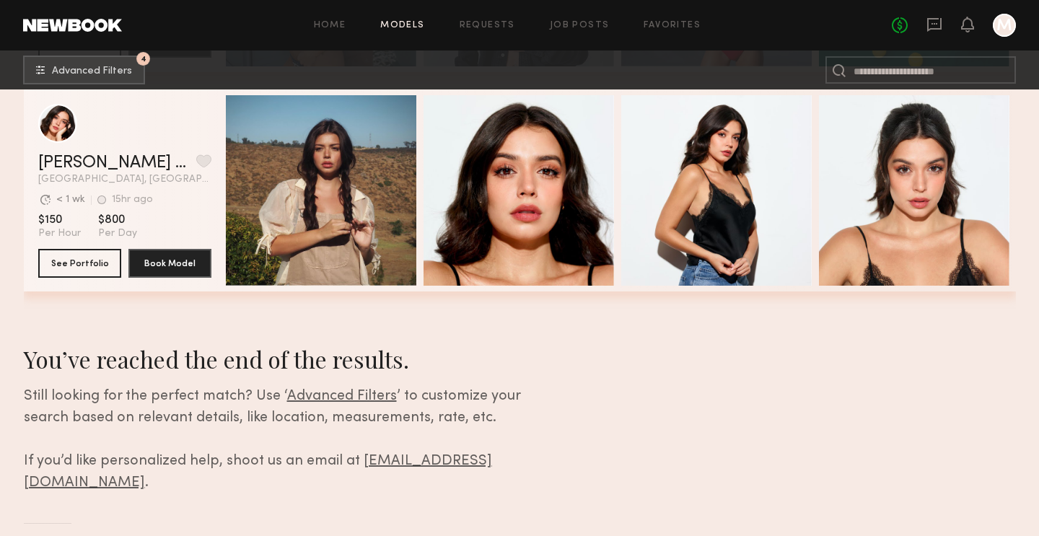
click at [658, 16] on div "Home Models Requests Job Posts Favorites Sign Out No fees up to $5,000 M" at bounding box center [569, 25] width 894 height 23
click at [658, 27] on link "Favorites" at bounding box center [672, 25] width 57 height 9
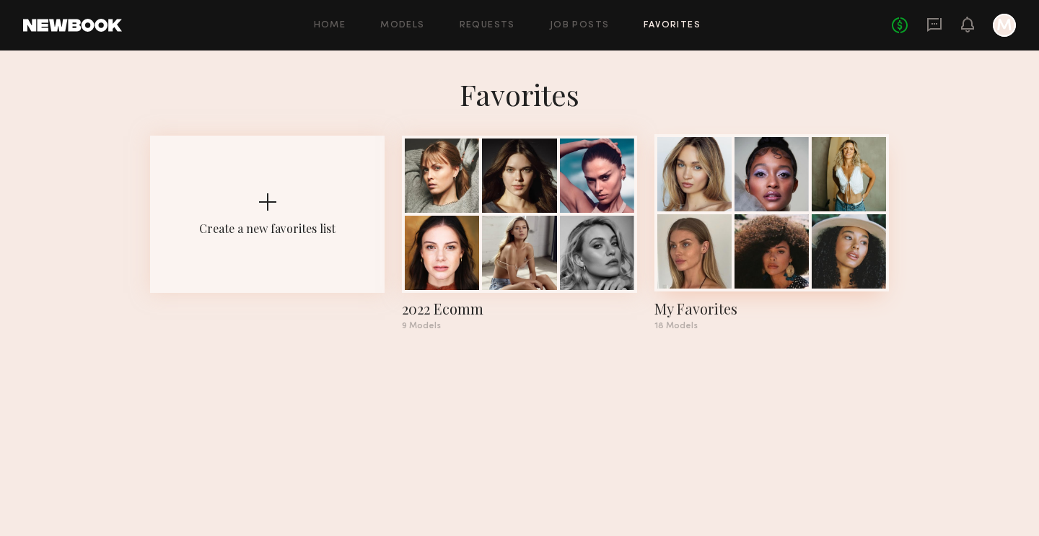
click at [704, 155] on div at bounding box center [694, 174] width 74 height 74
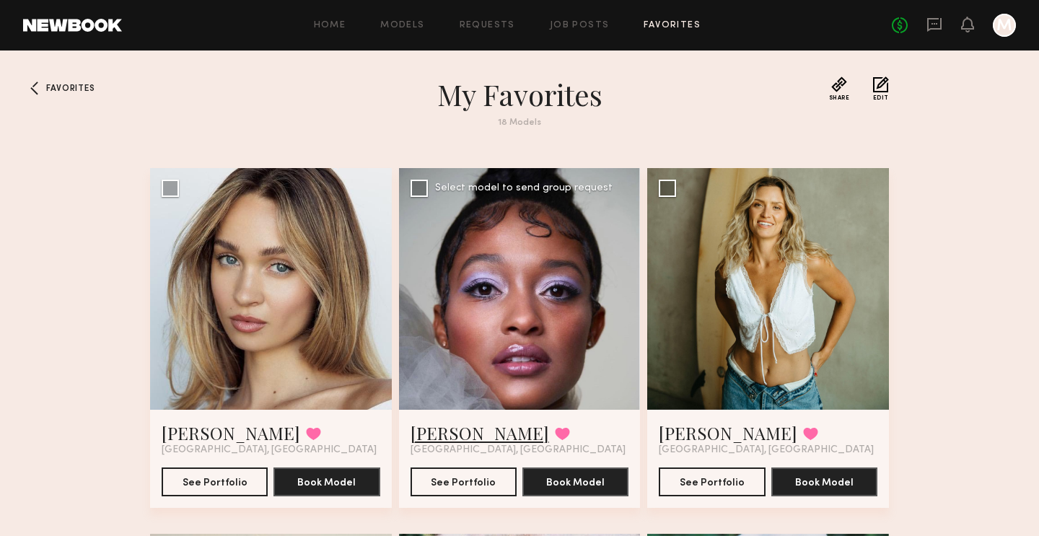
click at [443, 432] on link "Jasmine S." at bounding box center [480, 432] width 139 height 23
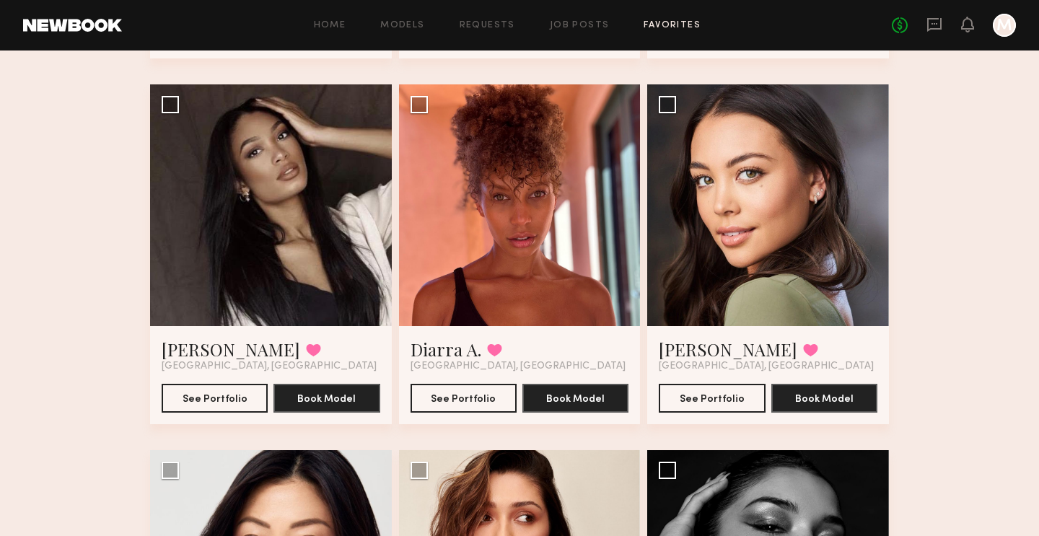
scroll to position [814, 0]
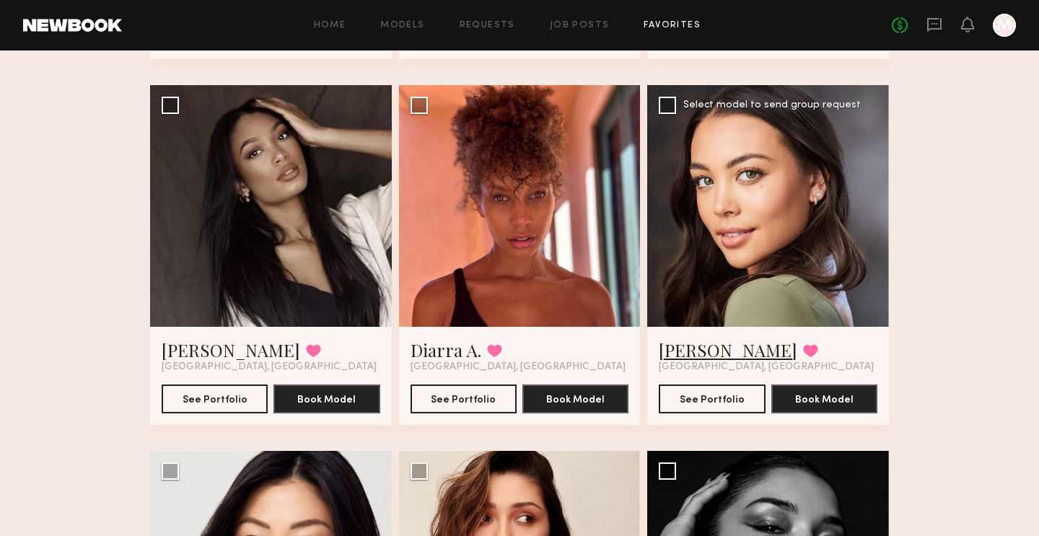
click at [701, 346] on link "[PERSON_NAME]" at bounding box center [728, 349] width 139 height 23
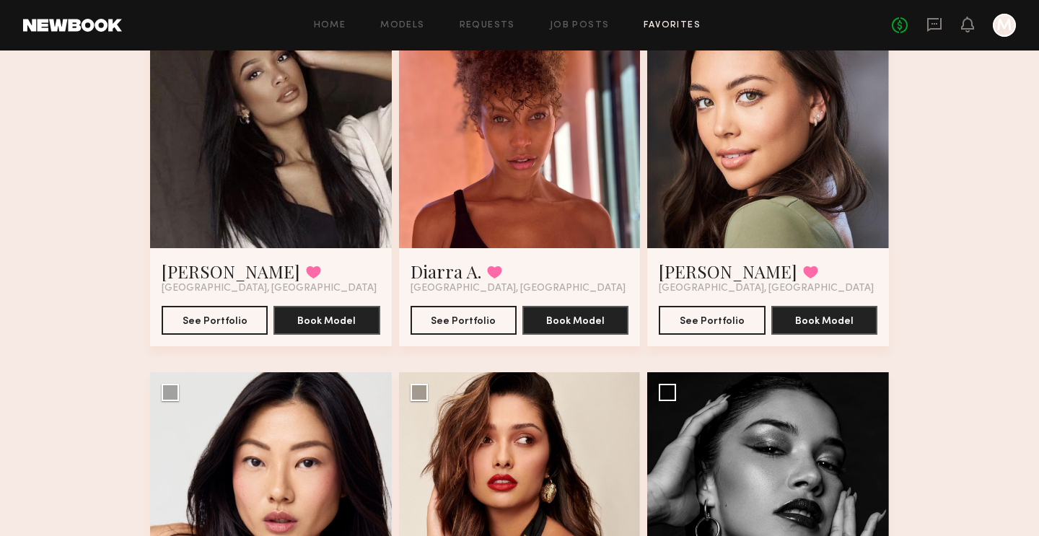
scroll to position [896, 0]
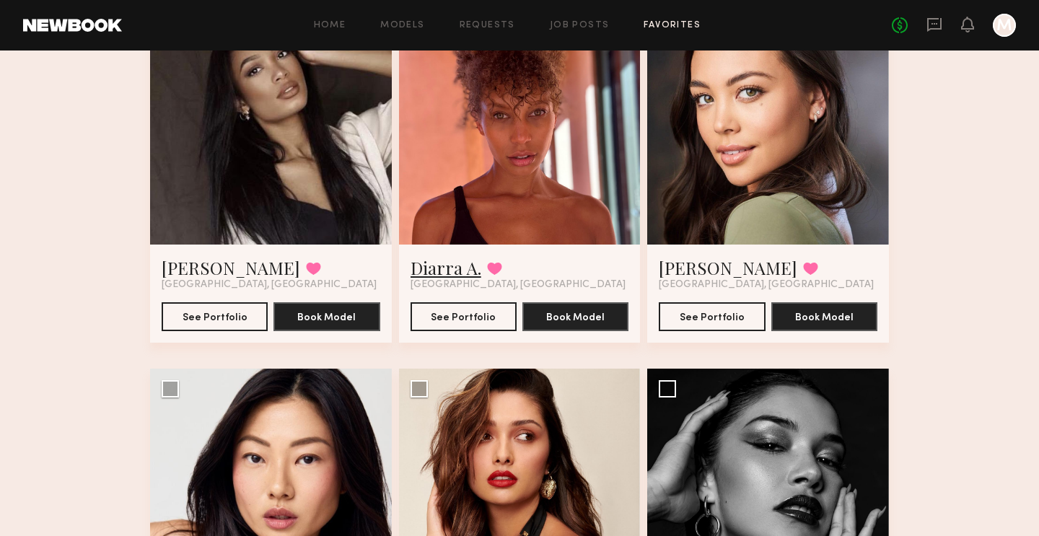
click at [451, 266] on link "Diarra A." at bounding box center [446, 267] width 71 height 23
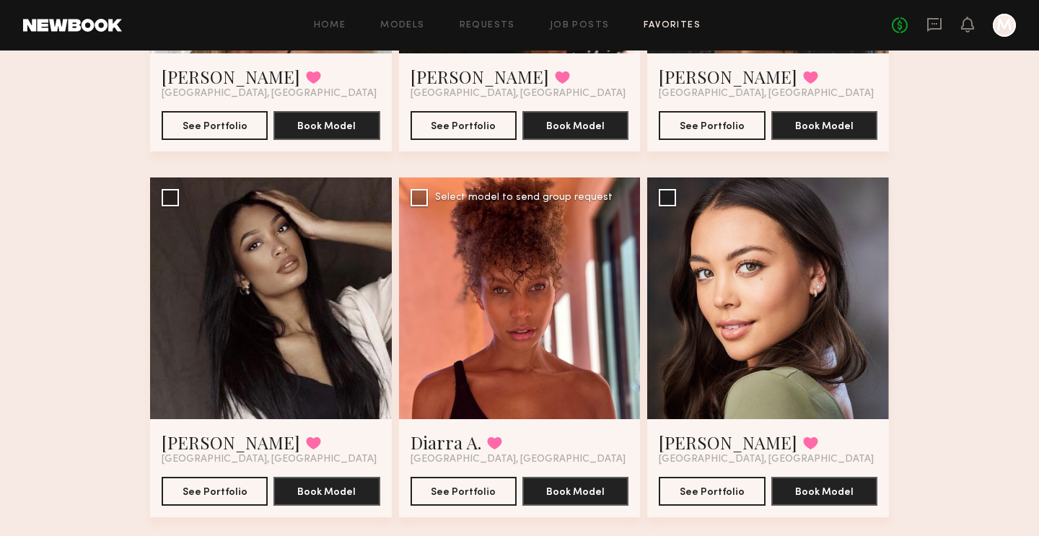
scroll to position [699, 0]
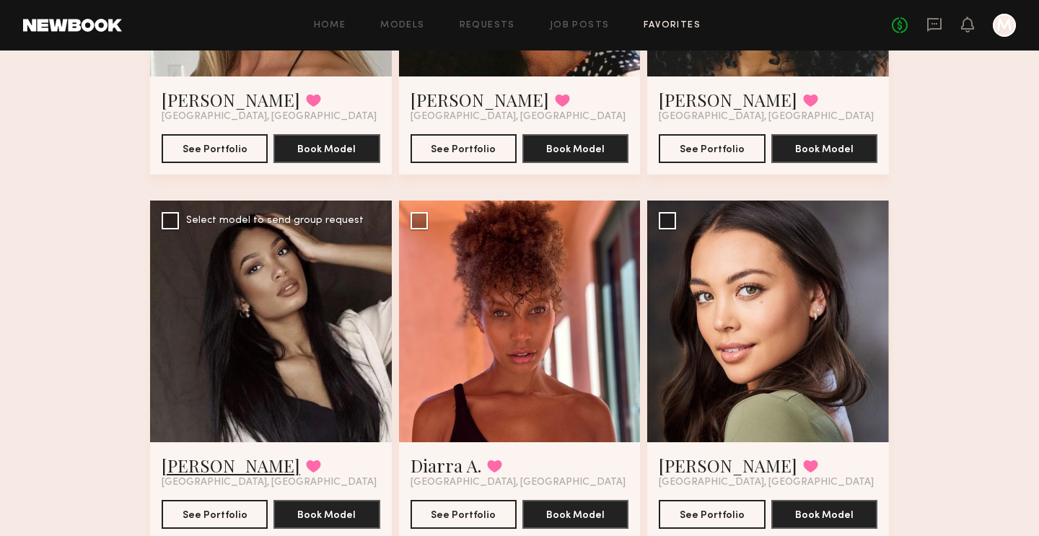
click at [222, 466] on link "Mallory C." at bounding box center [231, 465] width 139 height 23
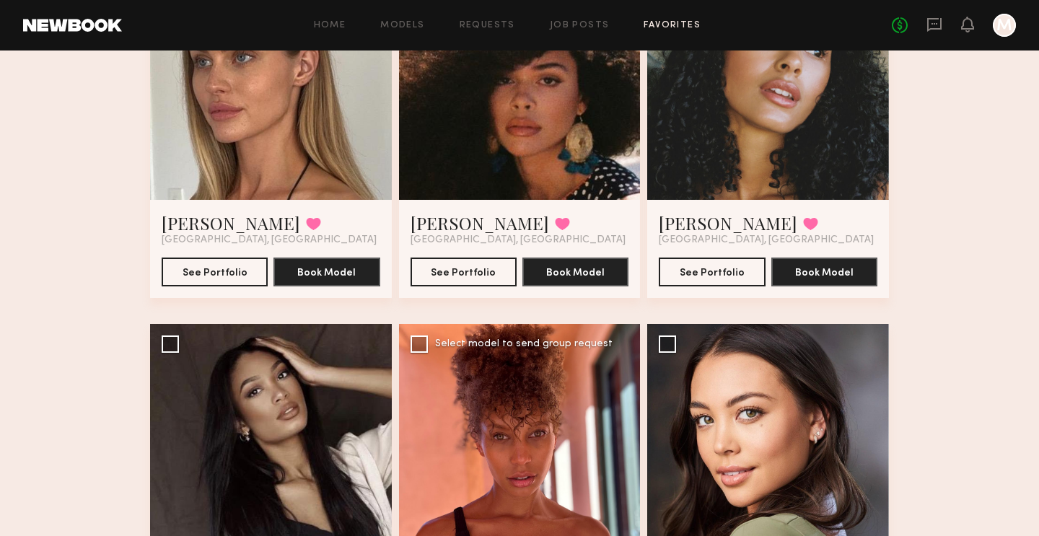
scroll to position [404, 0]
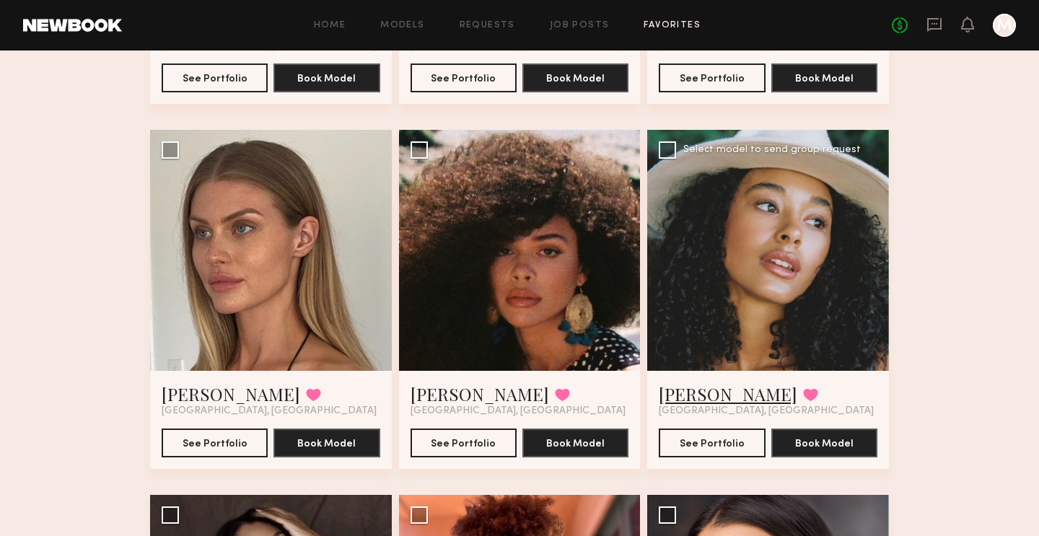
click at [691, 385] on link "Nia A." at bounding box center [728, 393] width 139 height 23
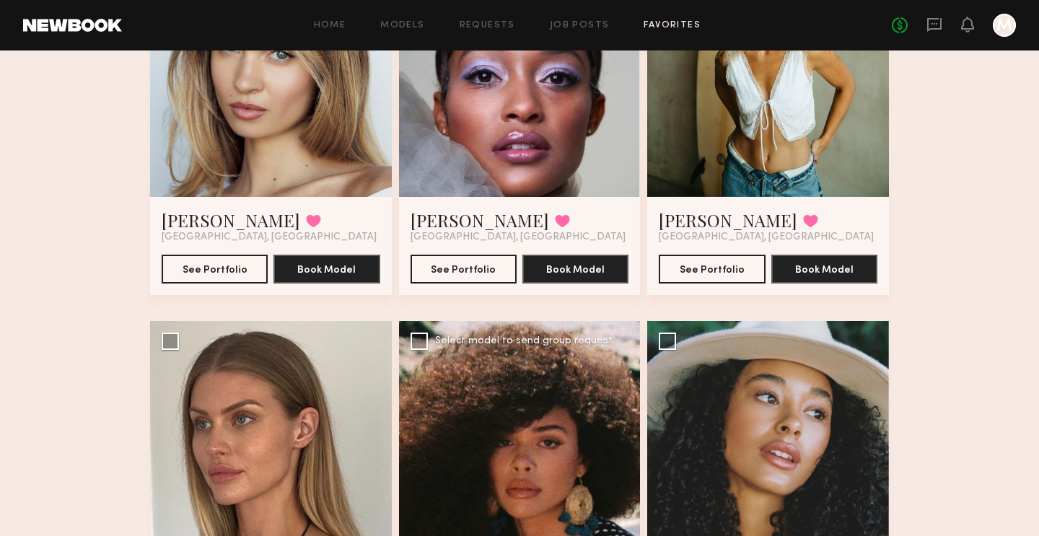
scroll to position [120, 0]
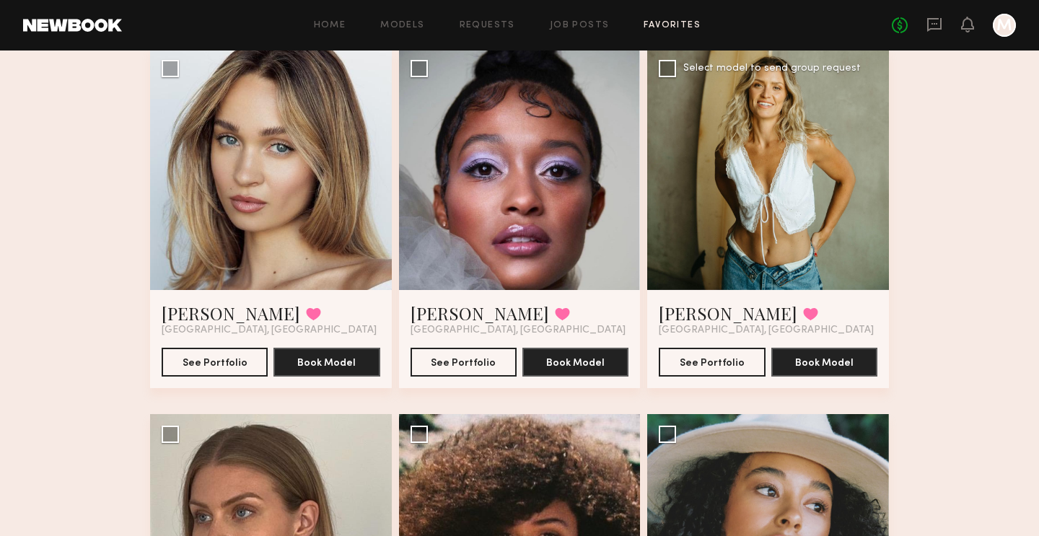
click at [685, 325] on span "[GEOGRAPHIC_DATA], [GEOGRAPHIC_DATA]" at bounding box center [766, 331] width 215 height 12
click at [685, 317] on link "Sarah P." at bounding box center [728, 313] width 139 height 23
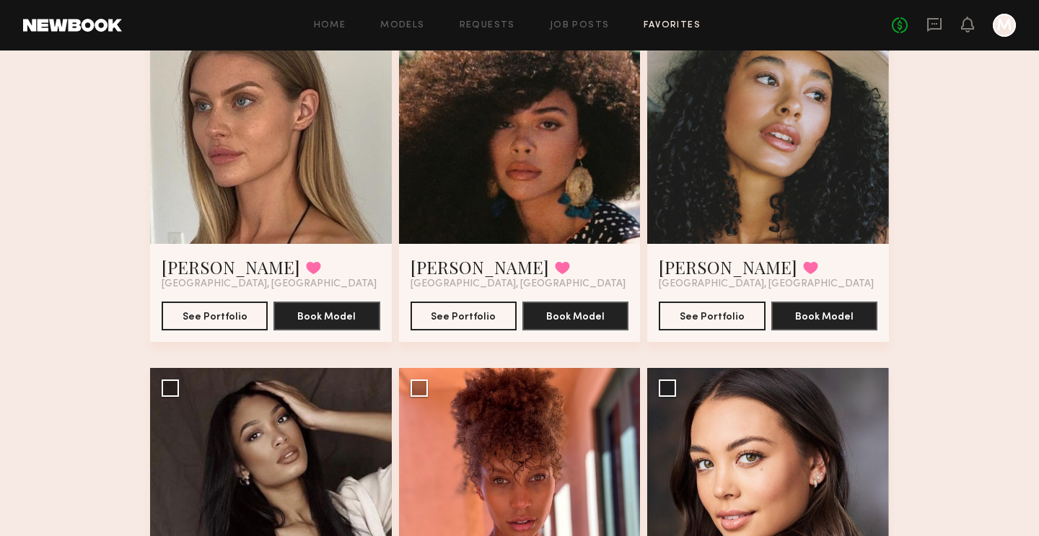
scroll to position [820, 0]
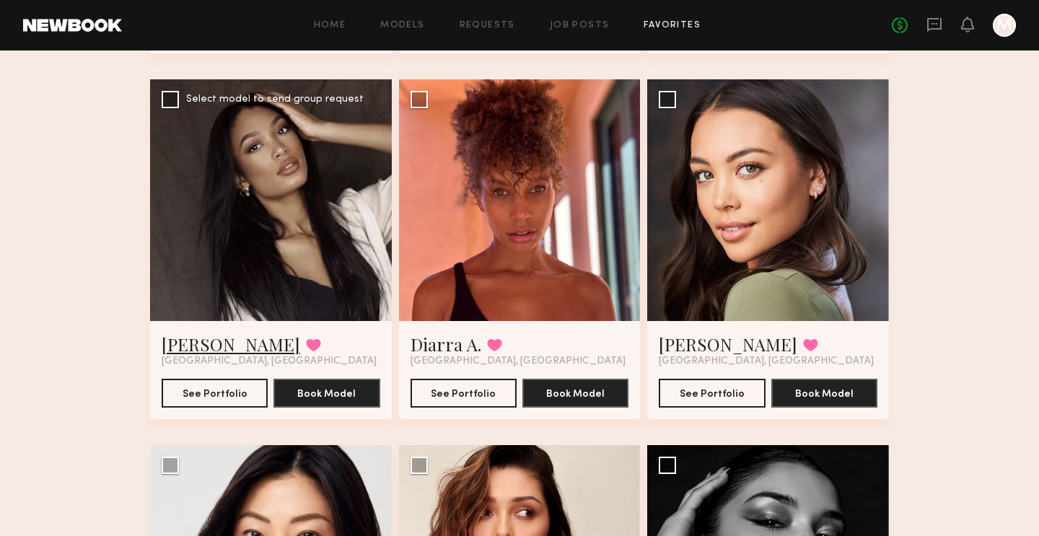
click at [216, 346] on link "Mallory C." at bounding box center [231, 344] width 139 height 23
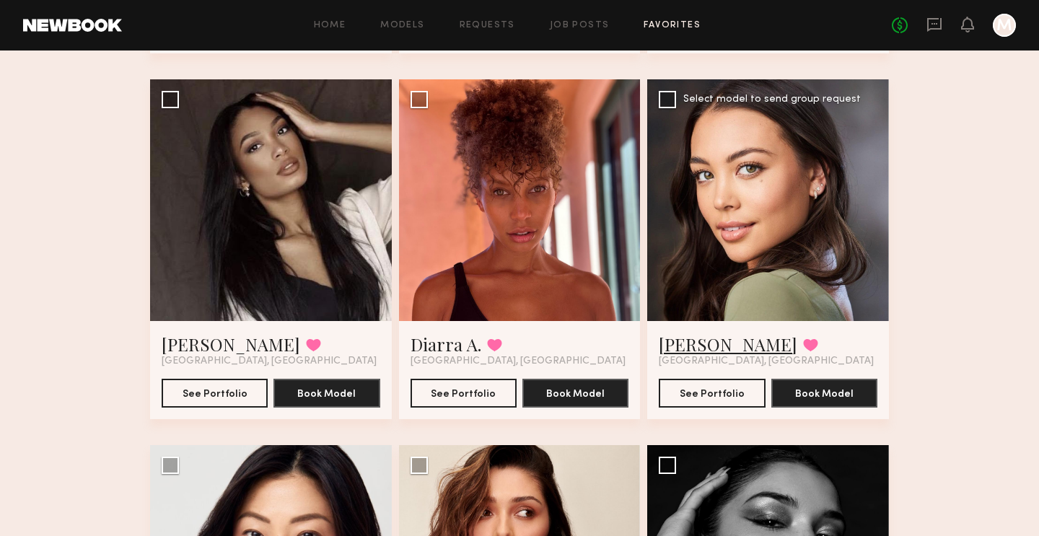
click at [708, 347] on link "[PERSON_NAME]" at bounding box center [728, 344] width 139 height 23
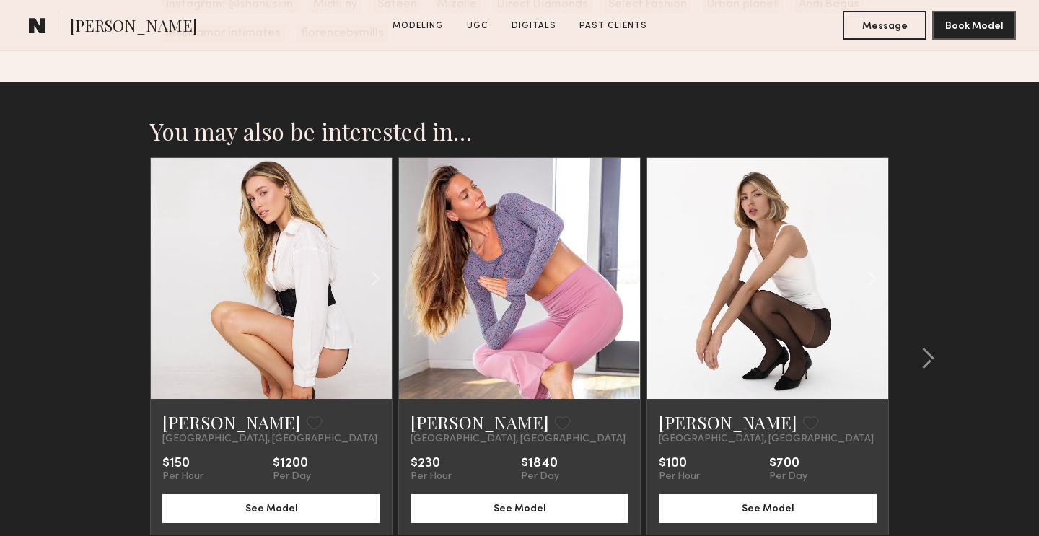
scroll to position [2998, 0]
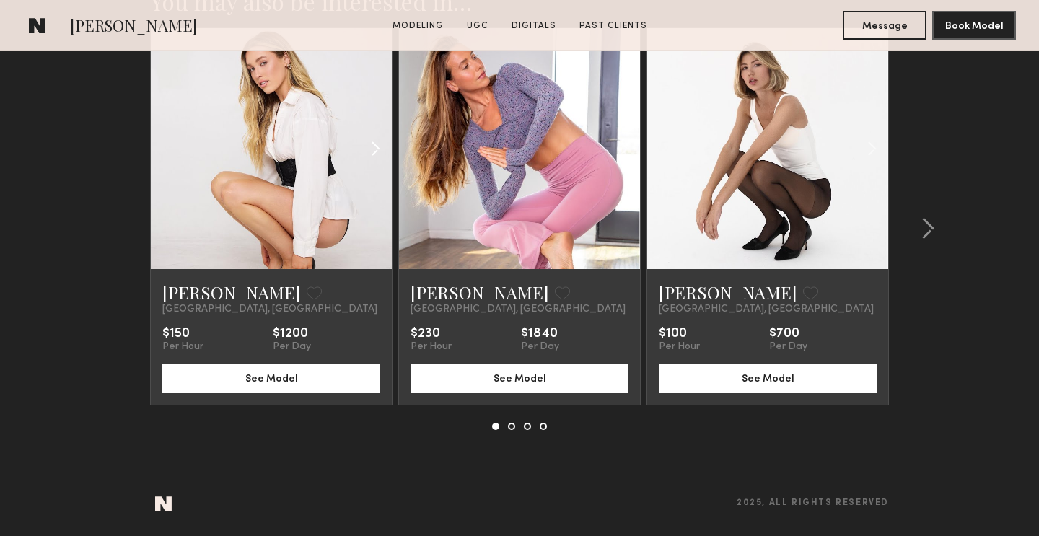
click at [318, 223] on div at bounding box center [351, 148] width 79 height 241
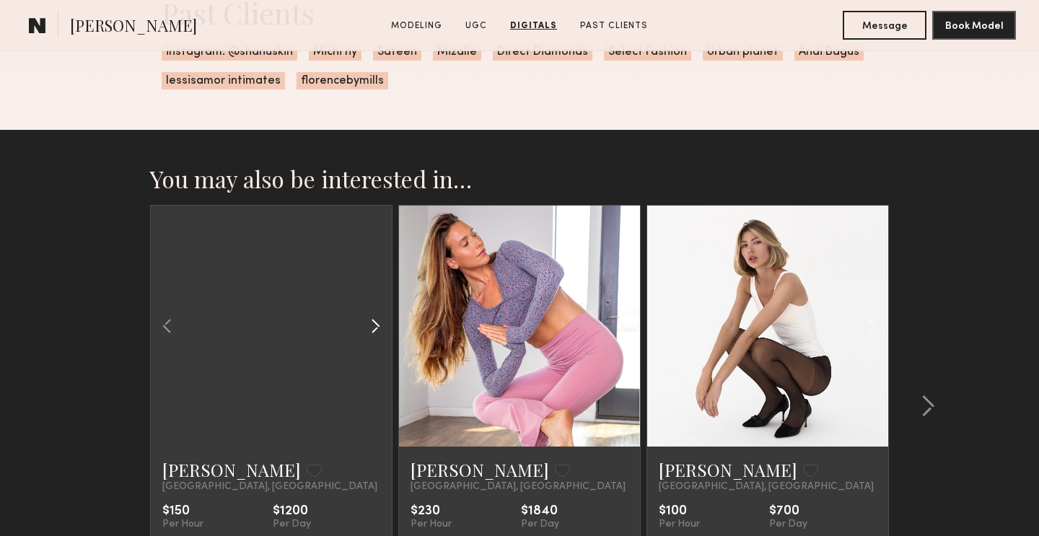
scroll to position [2846, 0]
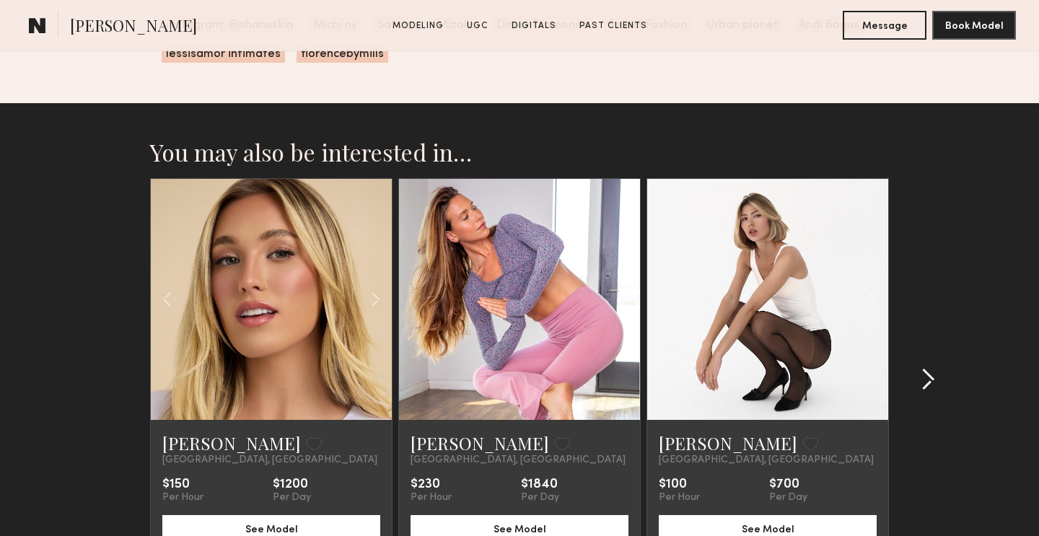
click at [930, 375] on common-icon at bounding box center [928, 379] width 14 height 23
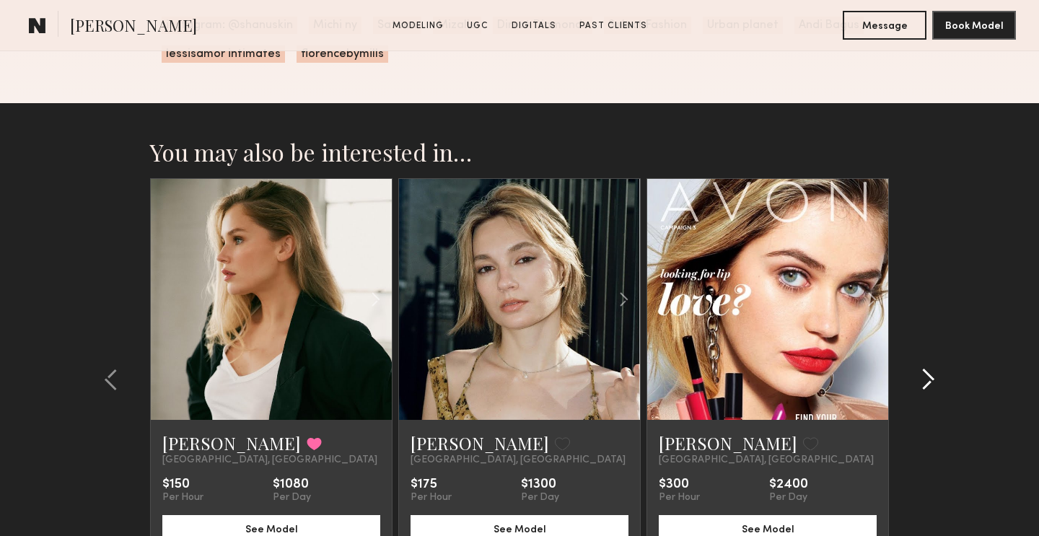
click at [930, 375] on common-icon at bounding box center [928, 379] width 14 height 23
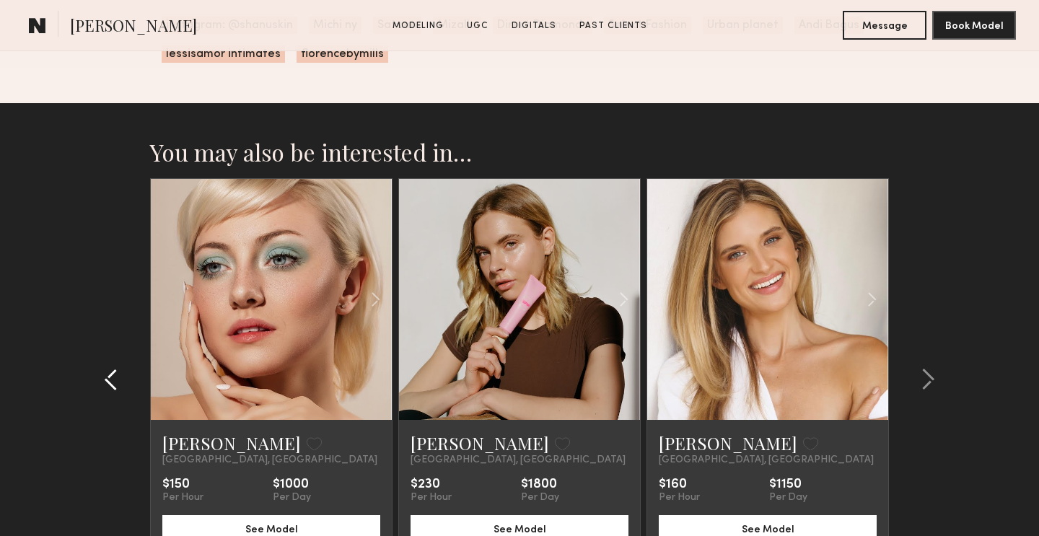
click at [107, 380] on common-icon at bounding box center [111, 379] width 14 height 23
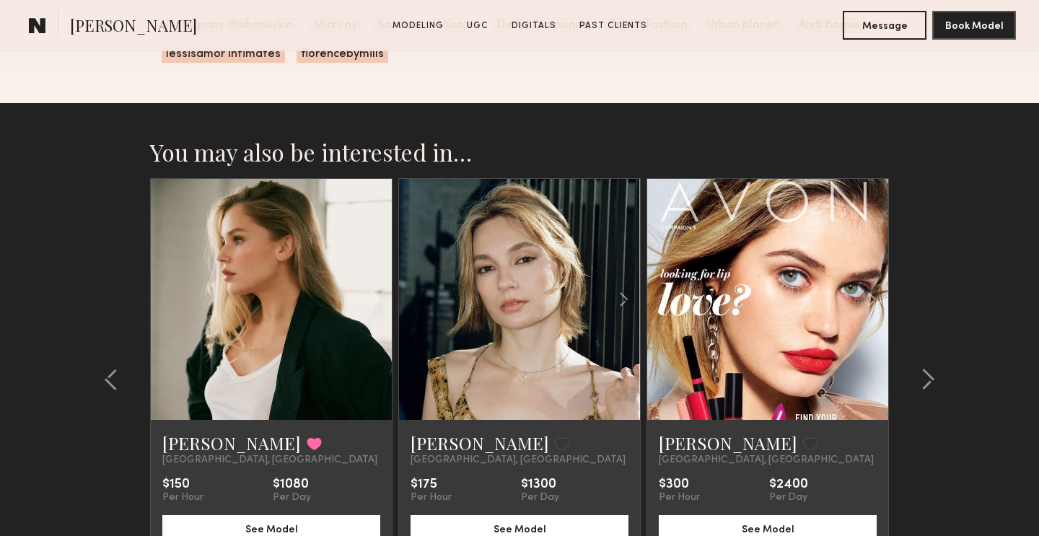
click at [229, 335] on div at bounding box center [271, 299] width 241 height 241
click at [215, 439] on link "[PERSON_NAME]" at bounding box center [231, 443] width 139 height 23
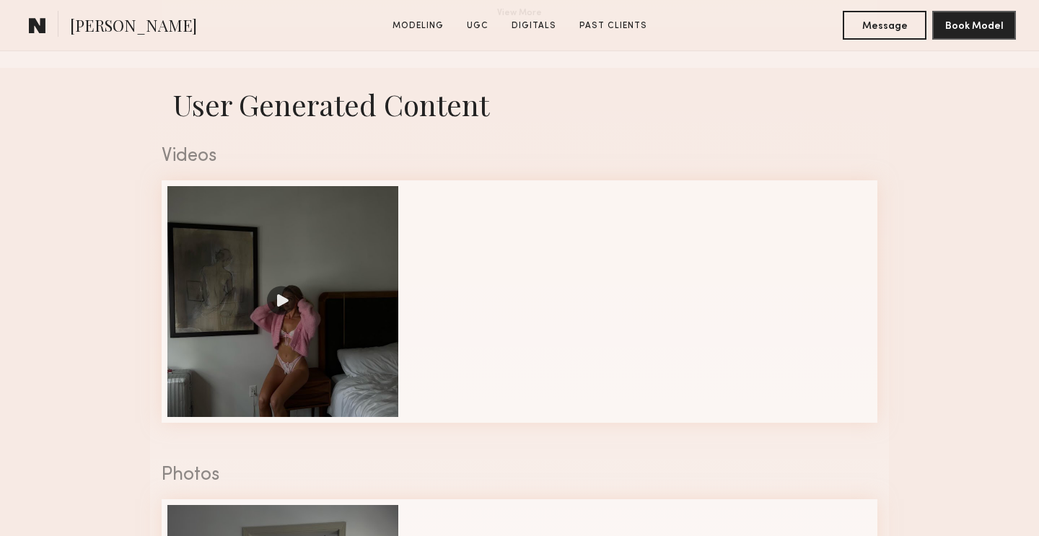
scroll to position [1354, 0]
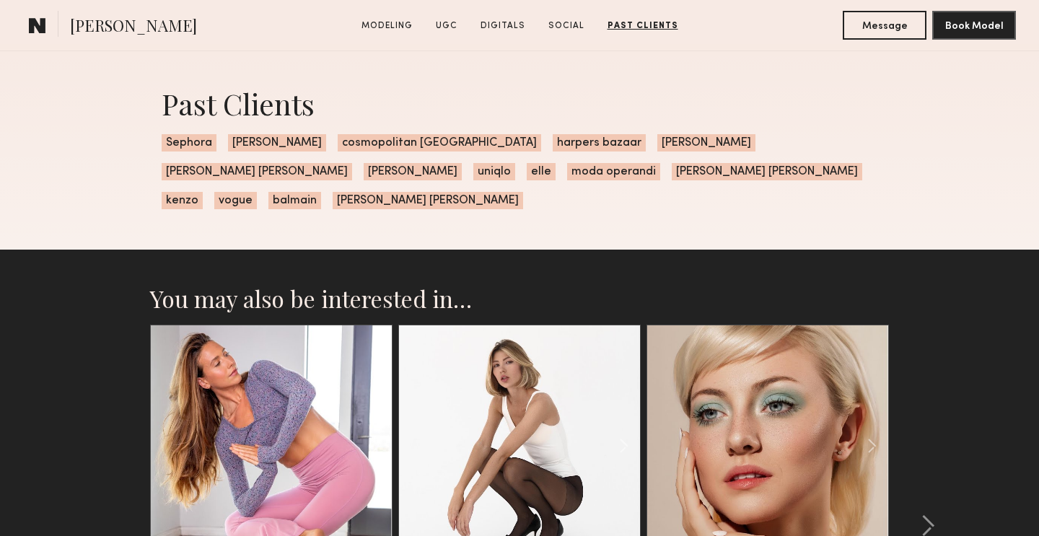
scroll to position [4077, 0]
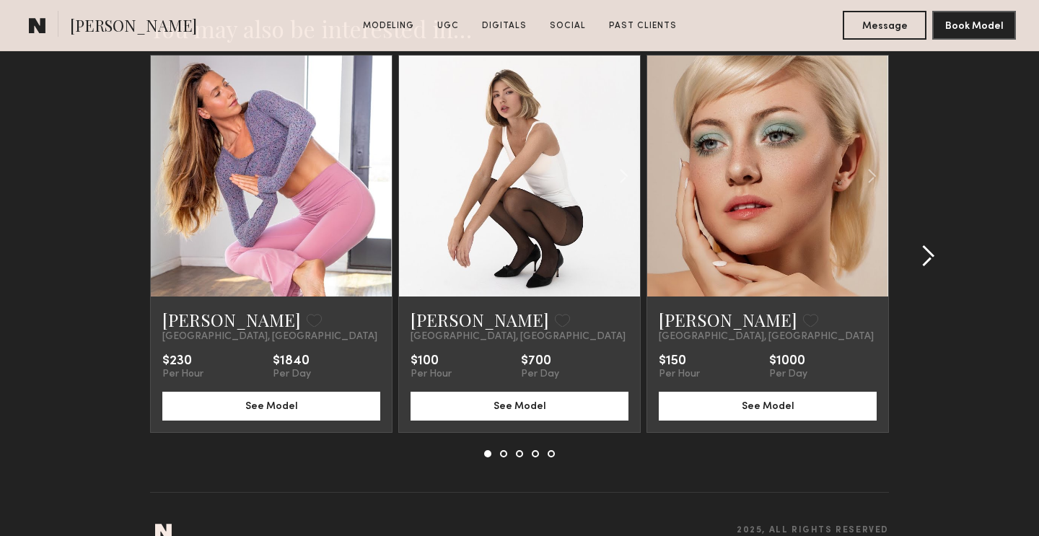
click at [935, 227] on div at bounding box center [923, 256] width 69 height 403
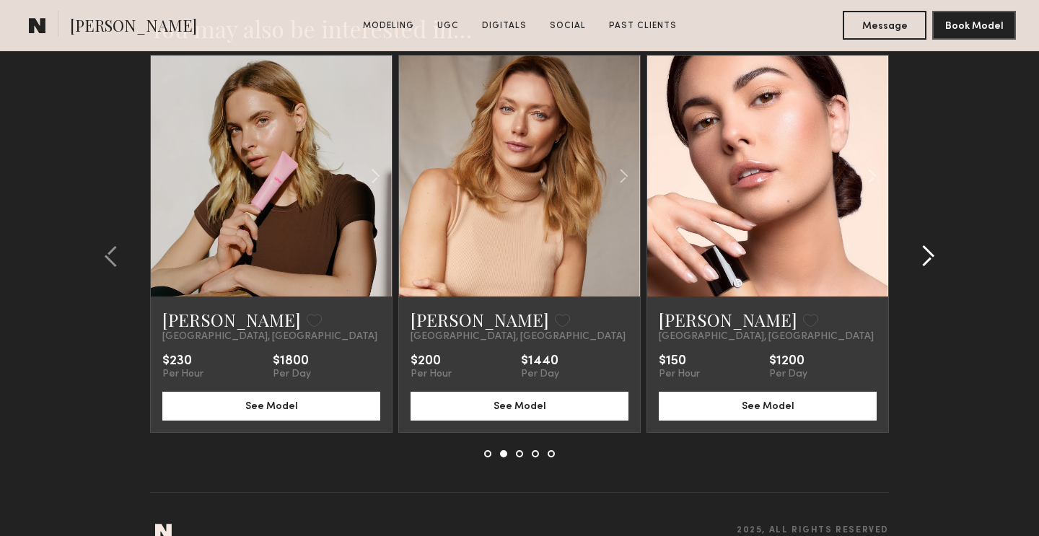
click at [935, 227] on div at bounding box center [923, 256] width 69 height 403
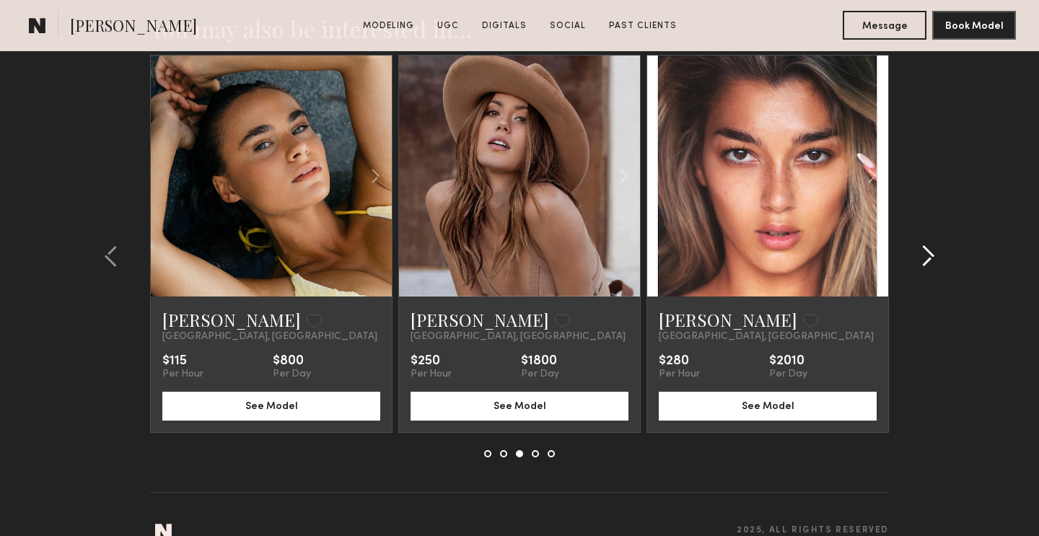
click at [935, 227] on div at bounding box center [923, 256] width 69 height 403
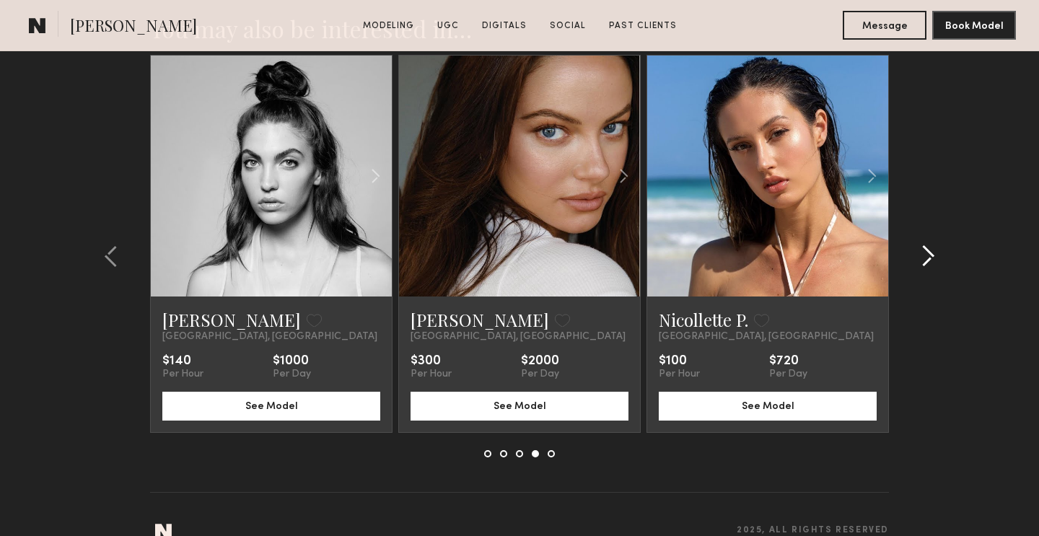
click at [935, 227] on div at bounding box center [923, 256] width 69 height 403
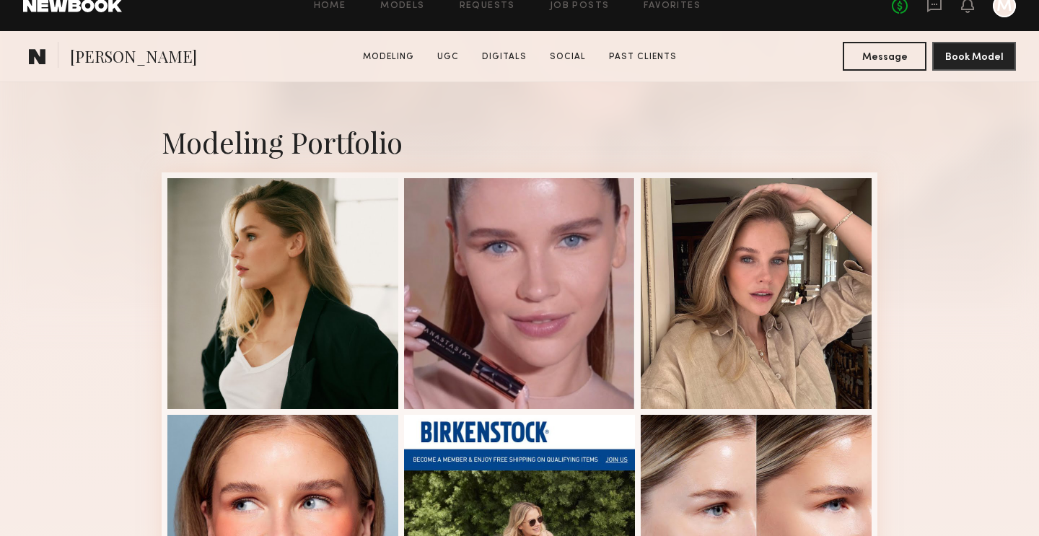
scroll to position [0, 0]
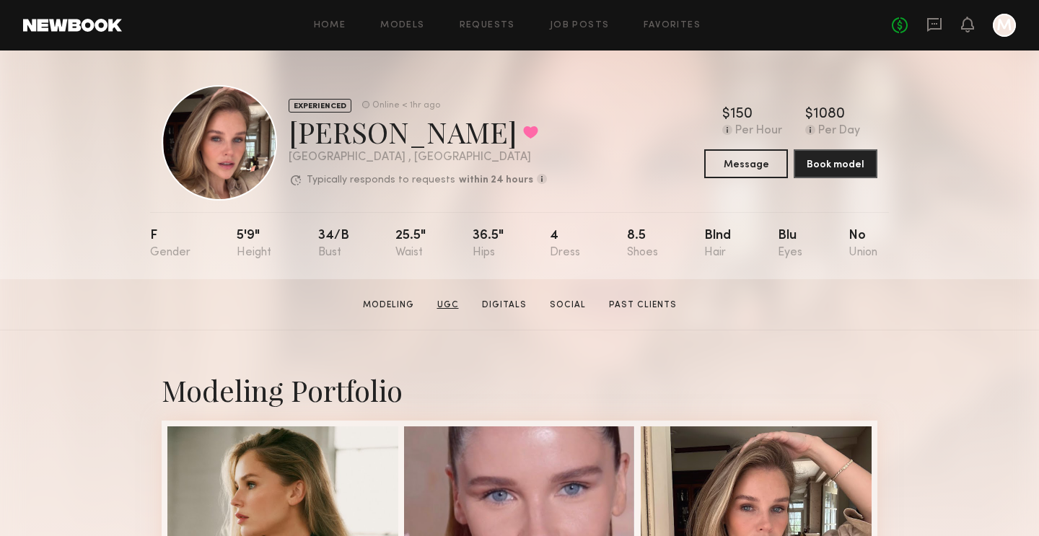
click at [448, 299] on link "UGC" at bounding box center [448, 305] width 33 height 13
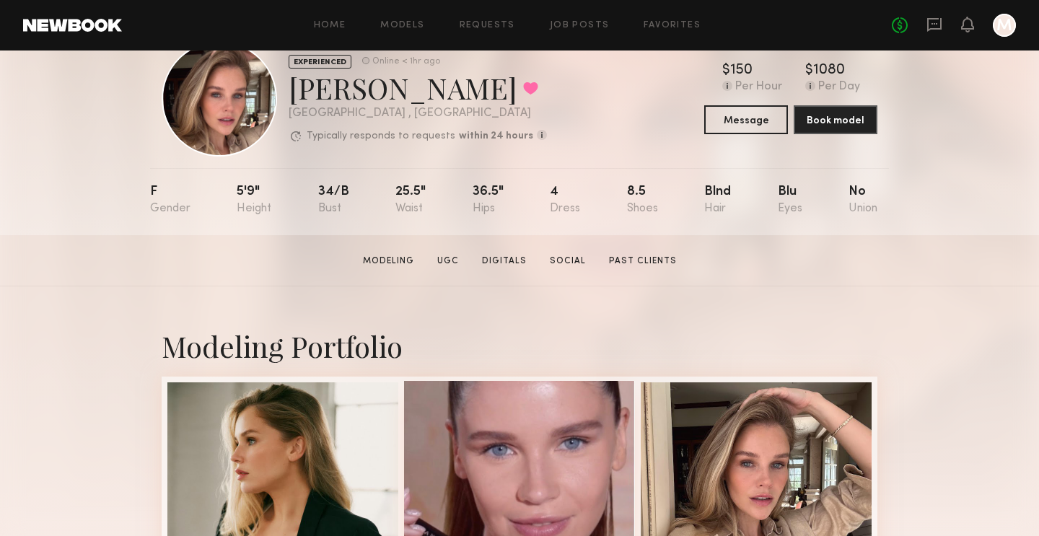
scroll to position [49, 0]
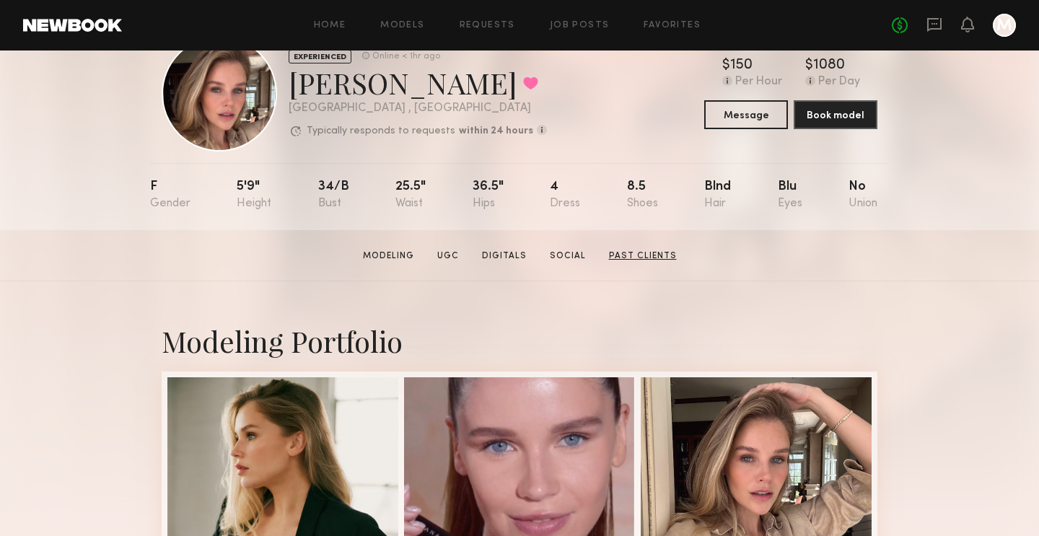
click at [621, 256] on link "Past Clients" at bounding box center [642, 256] width 79 height 13
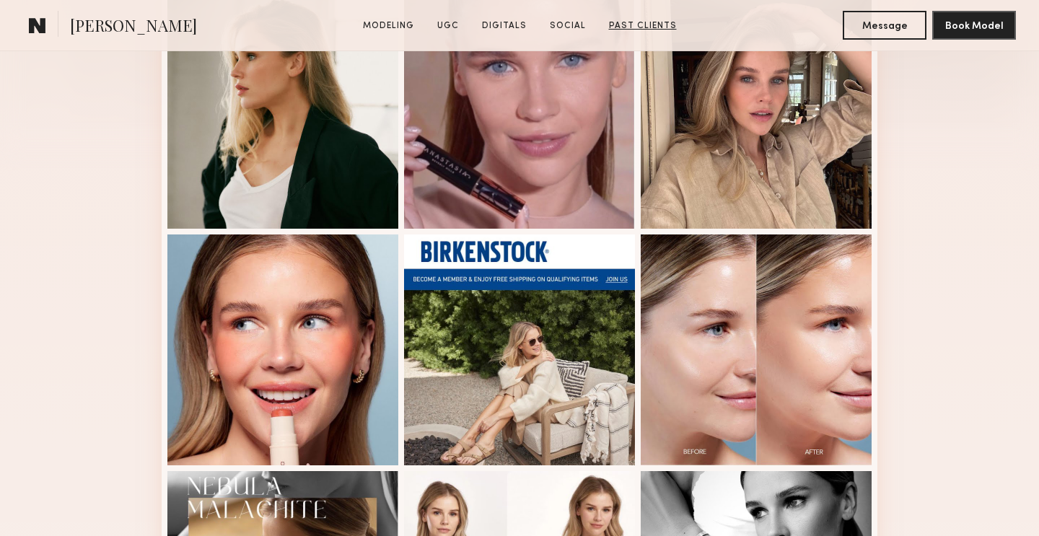
scroll to position [294, 0]
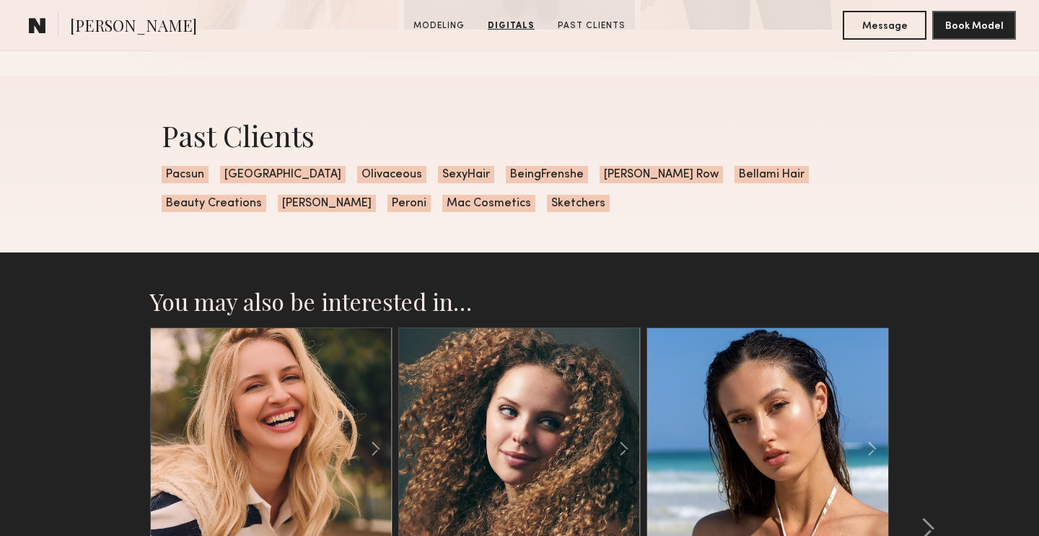
scroll to position [2006, 0]
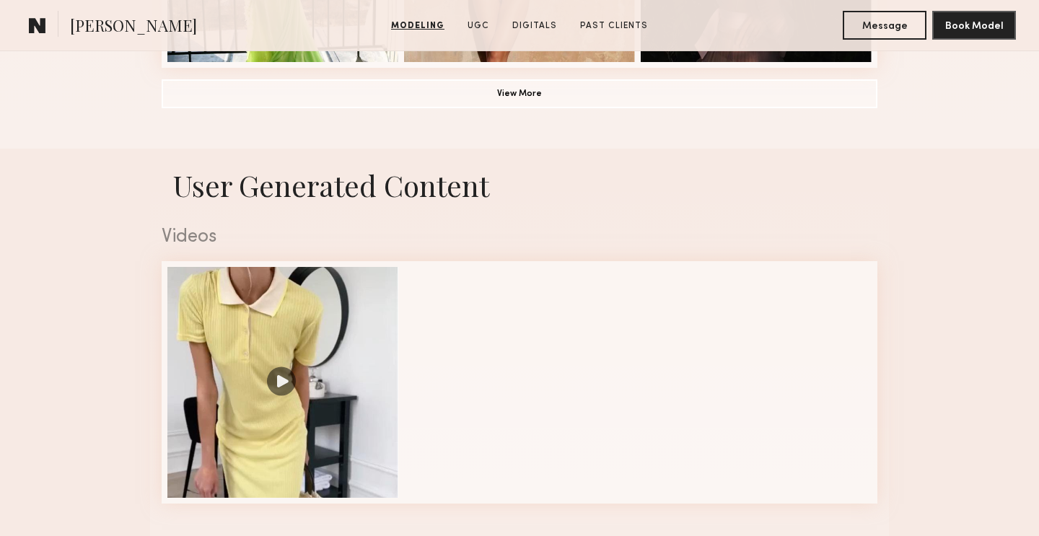
scroll to position [1379, 0]
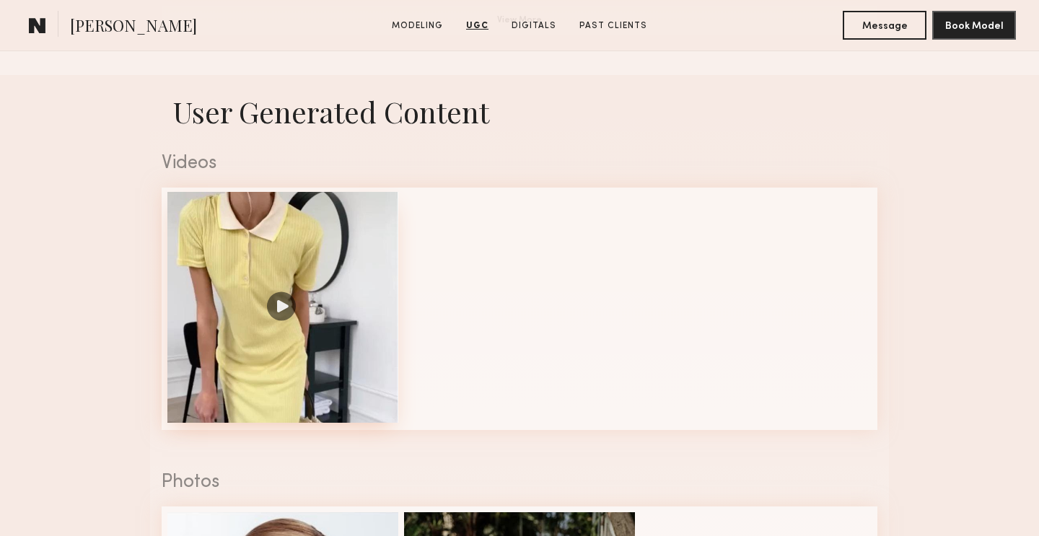
click at [316, 354] on div at bounding box center [282, 307] width 231 height 231
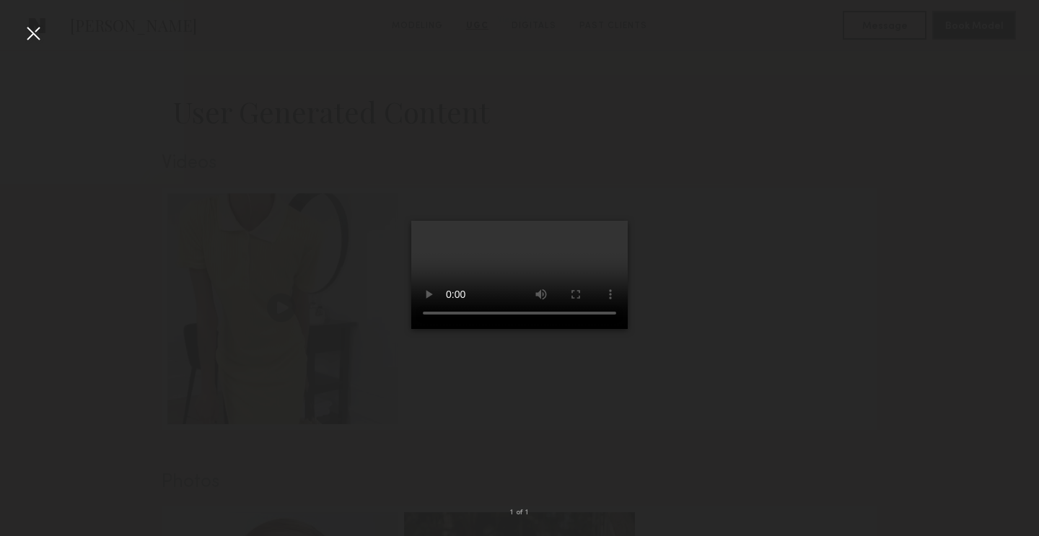
click at [32, 32] on div at bounding box center [33, 33] width 23 height 23
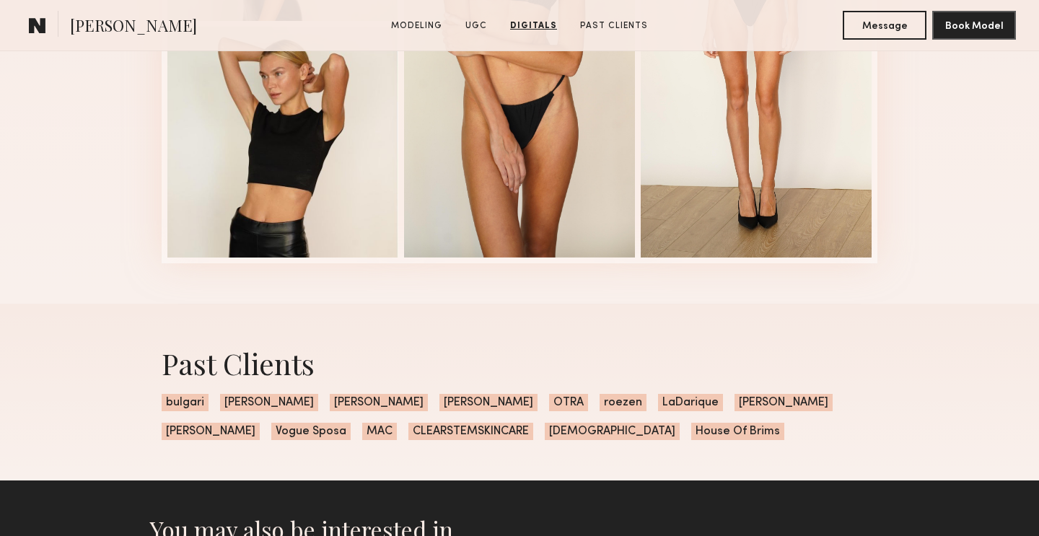
scroll to position [2619, 0]
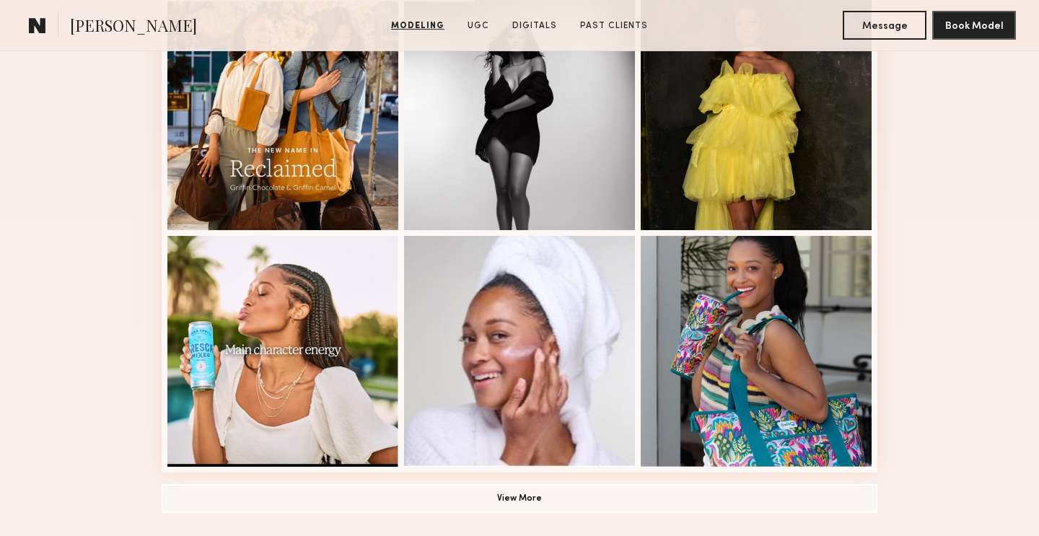
scroll to position [974, 0]
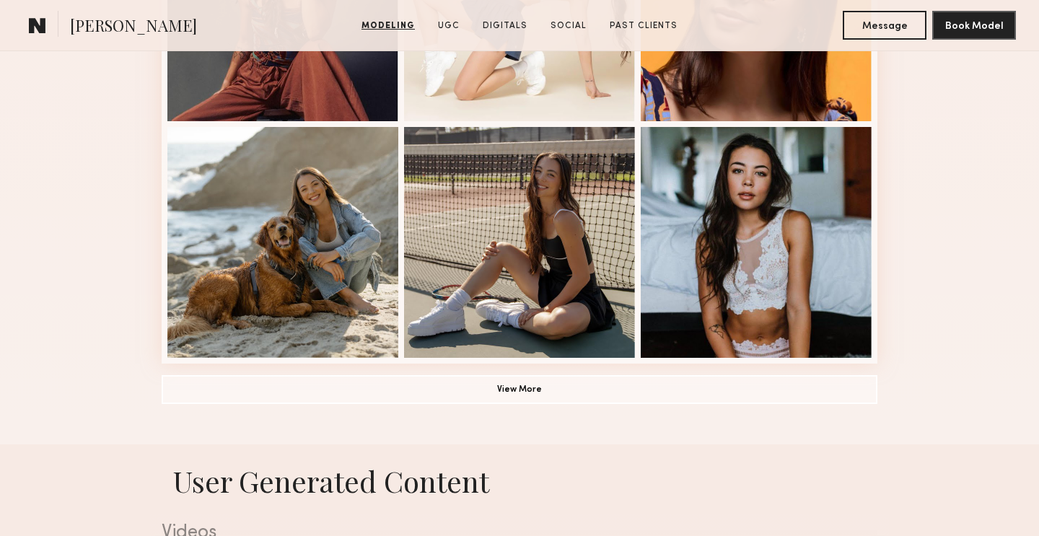
scroll to position [1059, 0]
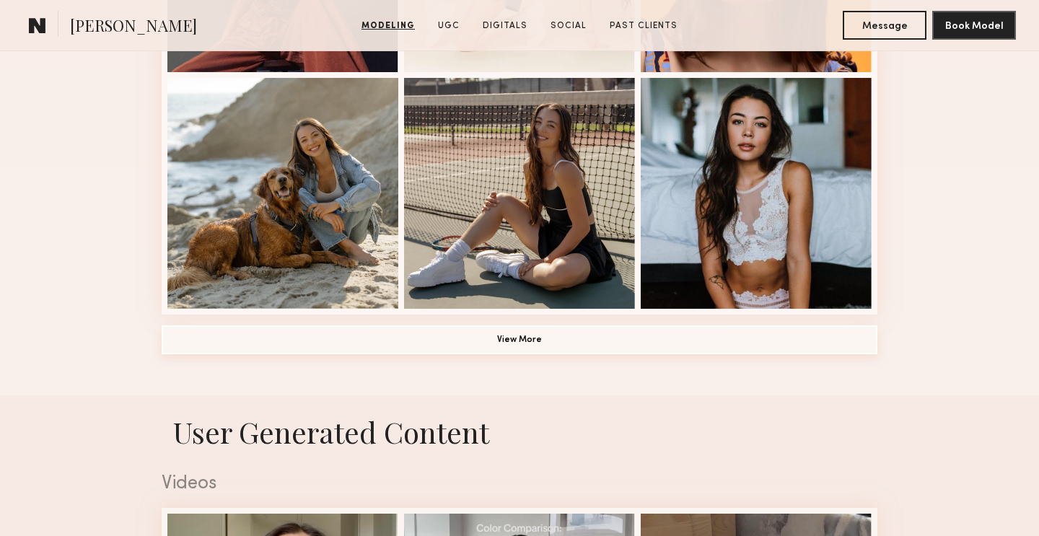
click at [697, 343] on button "View More" at bounding box center [520, 339] width 716 height 29
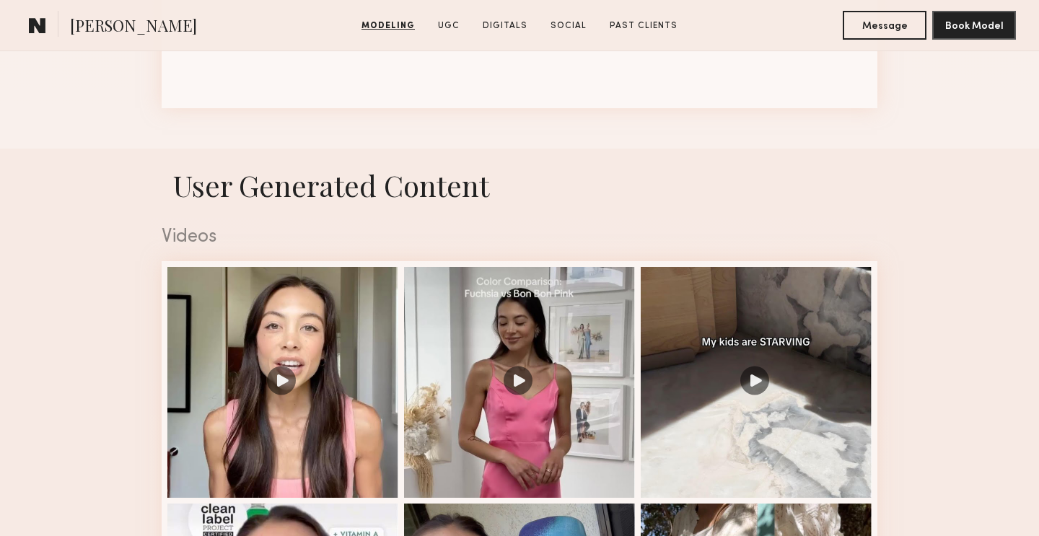
scroll to position [2223, 0]
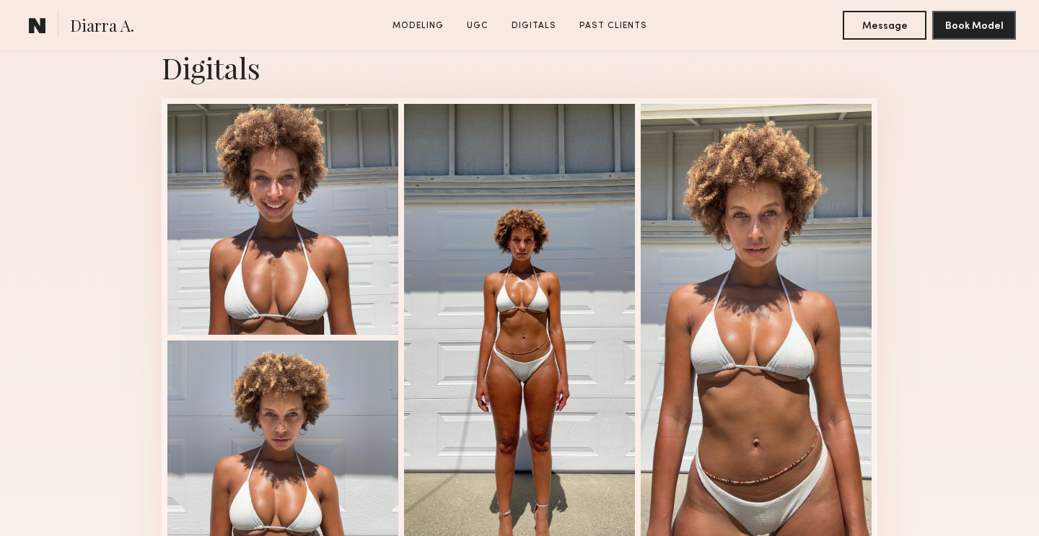
scroll to position [2301, 0]
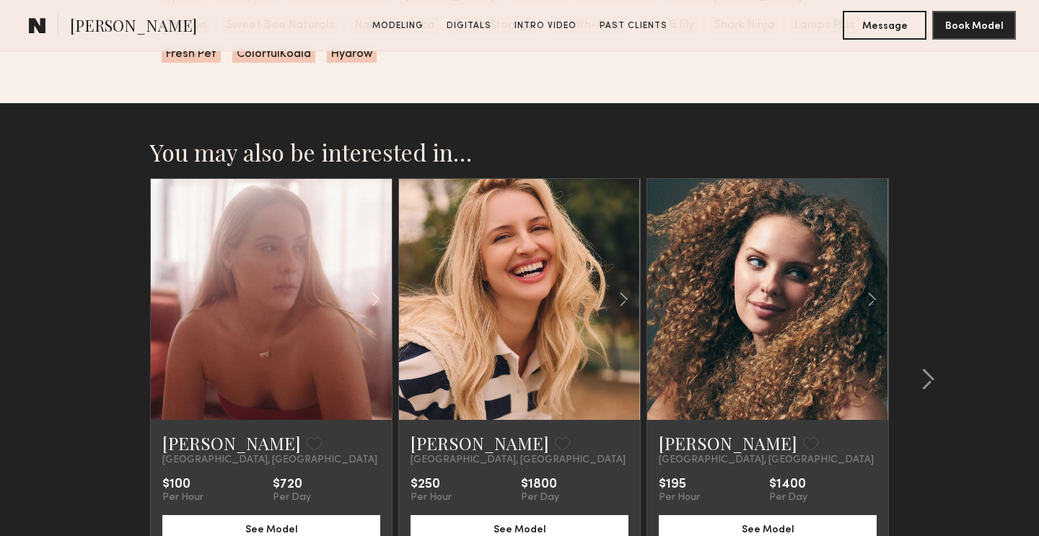
scroll to position [2855, 0]
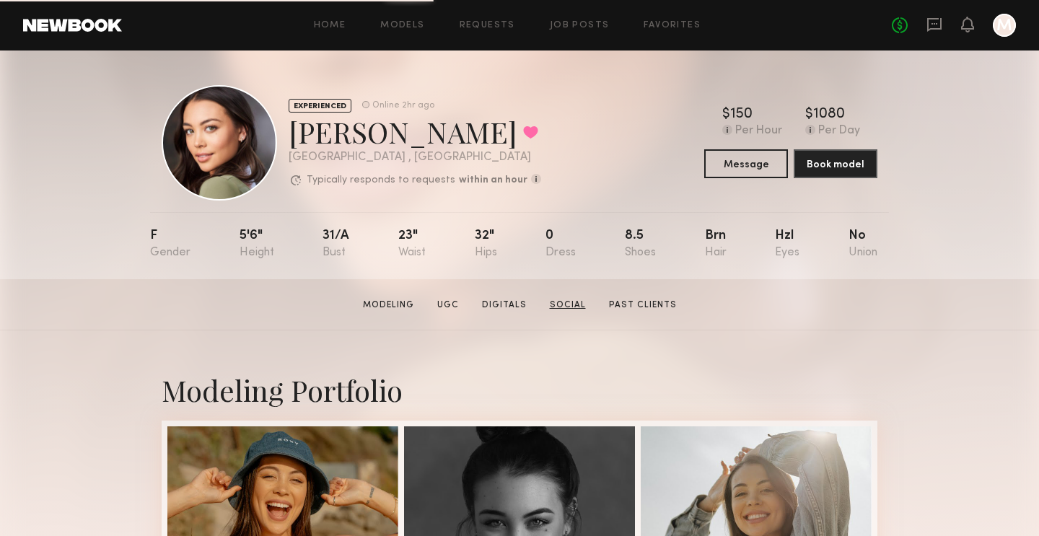
click at [574, 308] on link "Social" at bounding box center [568, 305] width 48 height 13
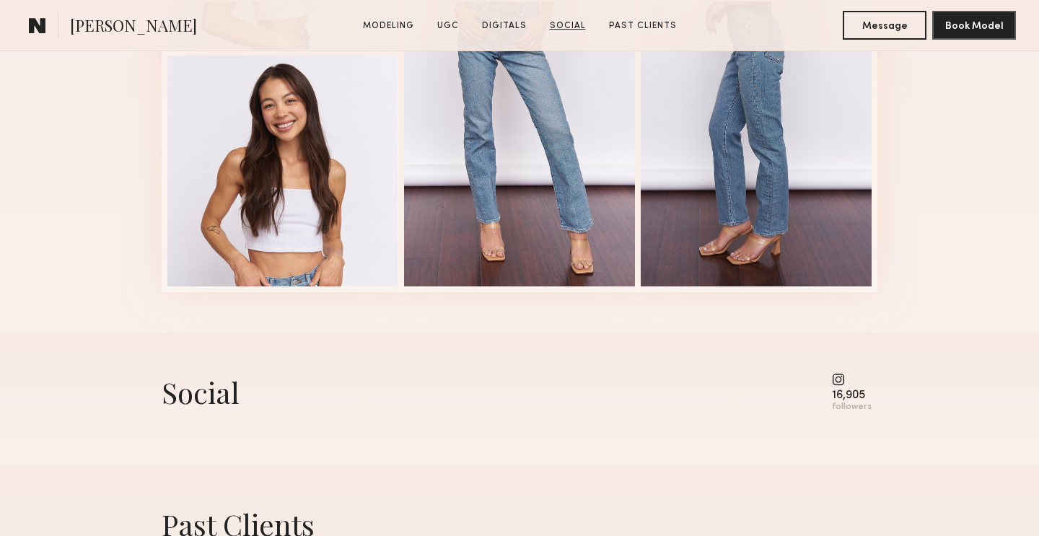
scroll to position [3102, 0]
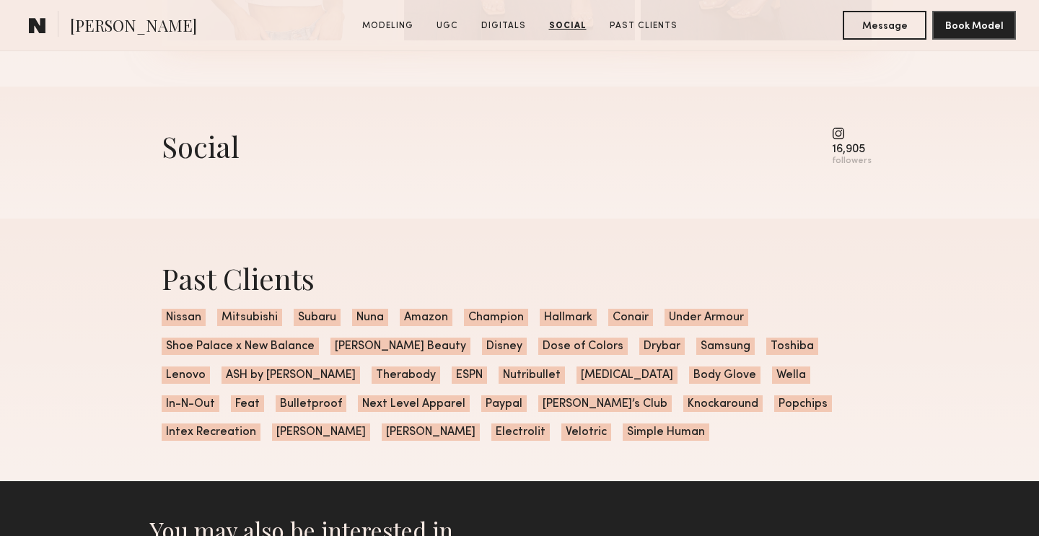
click at [850, 153] on div "16,905" at bounding box center [852, 149] width 40 height 11
